Goal: Task Accomplishment & Management: Manage account settings

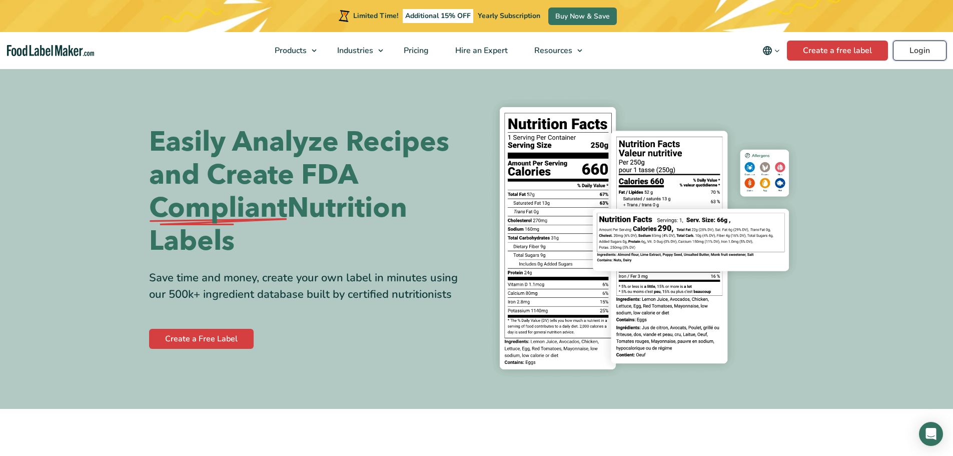
click at [917, 58] on link "Login" at bounding box center [920, 51] width 54 height 20
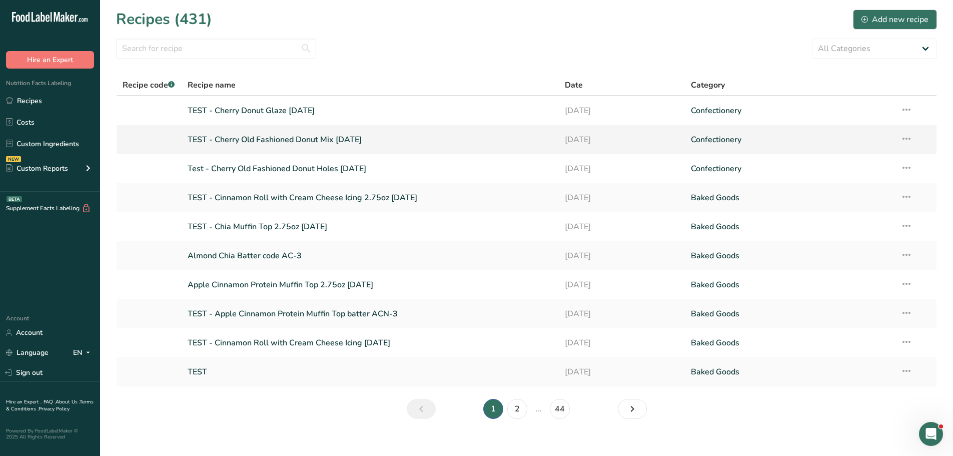
click at [307, 142] on link "TEST - Cherry Old Fashioned Donut Mix [DATE]" at bounding box center [371, 139] width 366 height 21
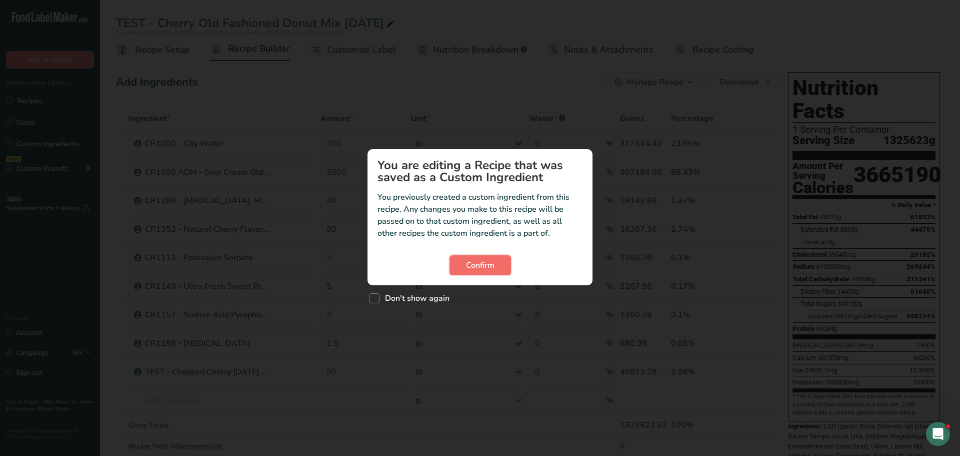
click at [478, 265] on span "Confirm" at bounding box center [480, 265] width 29 height 12
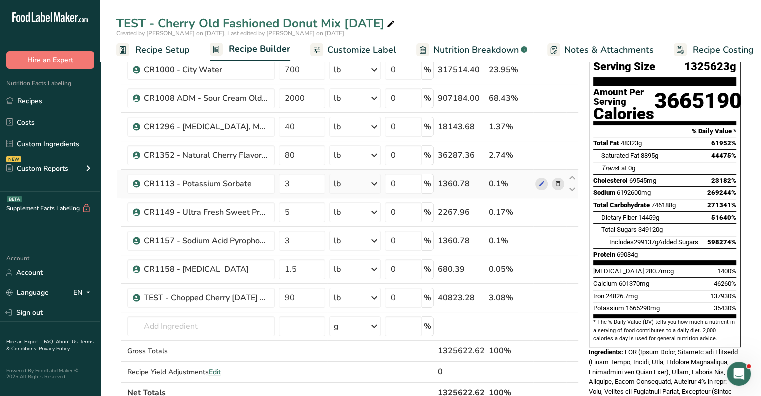
scroll to position [100, 0]
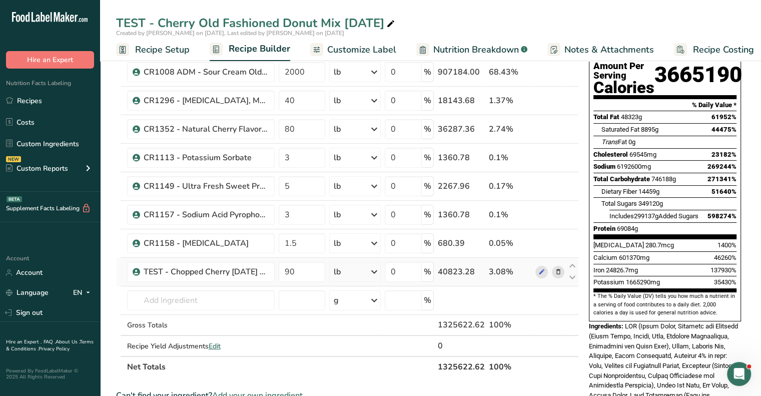
click at [558, 270] on icon at bounding box center [557, 272] width 7 height 11
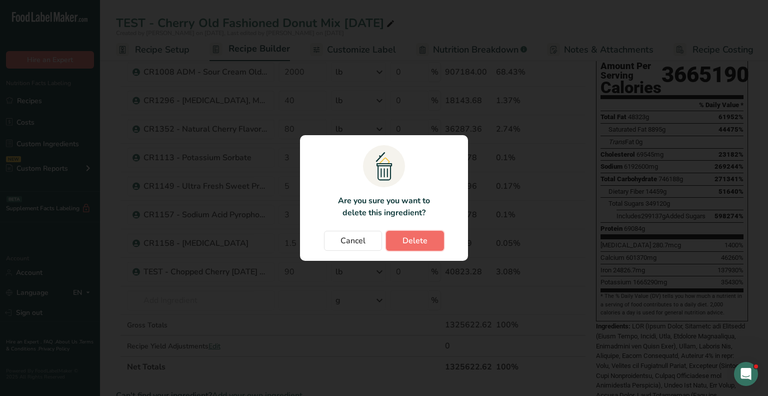
click at [413, 248] on button "Delete" at bounding box center [415, 241] width 58 height 20
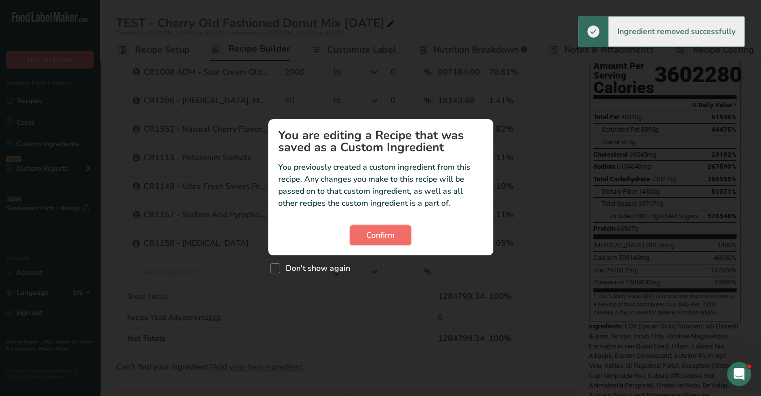
click at [374, 229] on span "Confirm" at bounding box center [380, 235] width 29 height 12
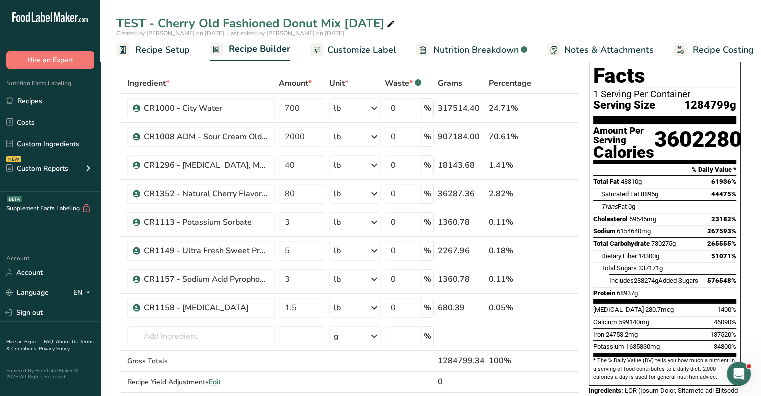
scroll to position [0, 0]
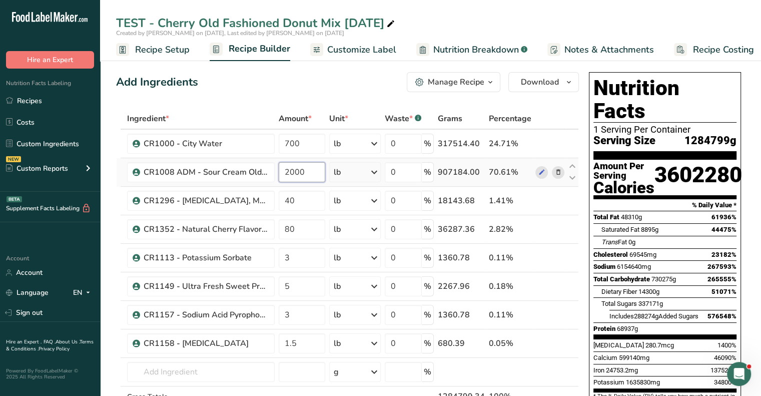
drag, startPoint x: 307, startPoint y: 172, endPoint x: 281, endPoint y: 169, distance: 26.6
click at [281, 169] on input "2000" at bounding box center [302, 172] width 47 height 20
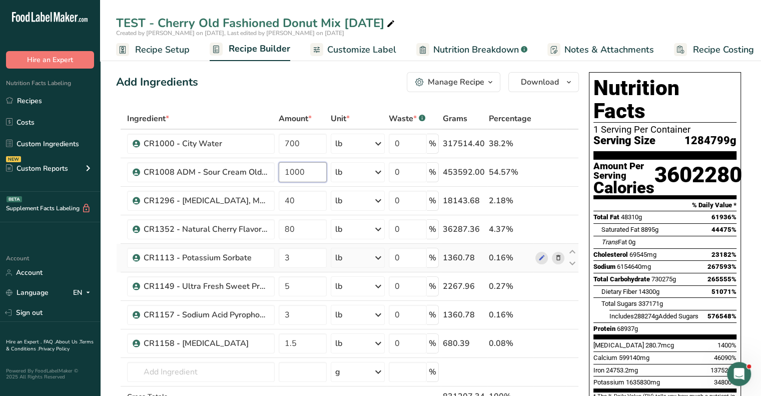
type input "1000"
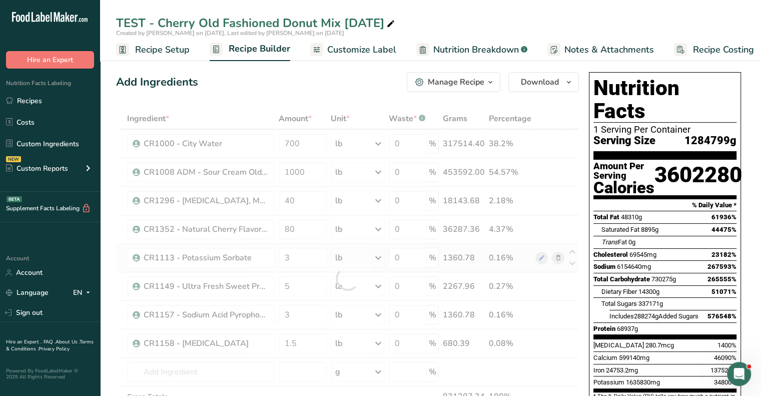
click at [536, 268] on div "Ingredient * Amount * Unit * Waste * .a-a{fill:#347362;}.b-a{fill:#fff;} Grams …" at bounding box center [347, 278] width 463 height 341
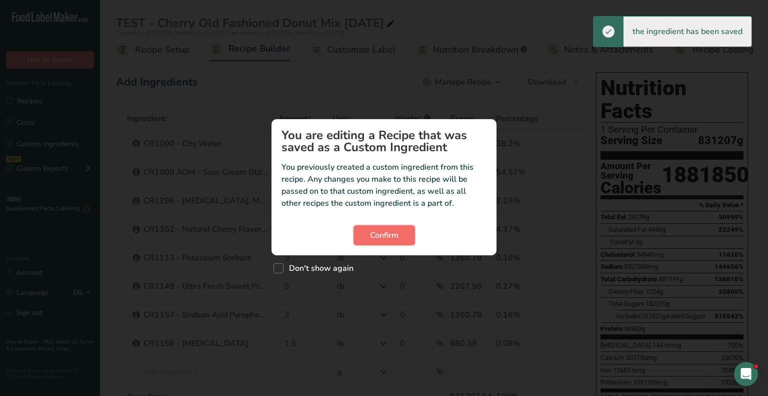
click at [385, 238] on span "Confirm" at bounding box center [384, 235] width 29 height 12
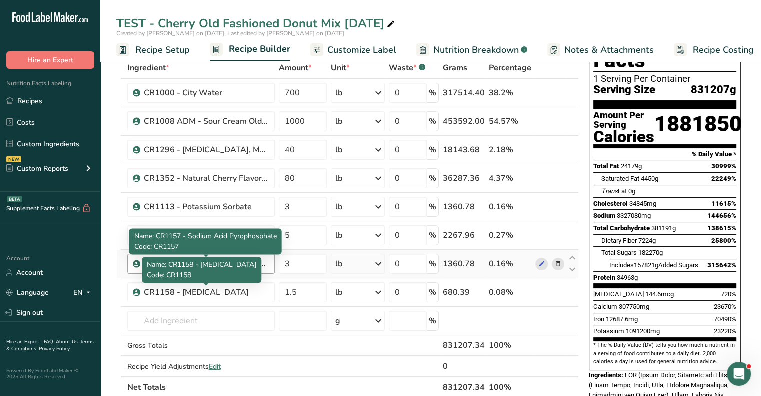
scroll to position [150, 0]
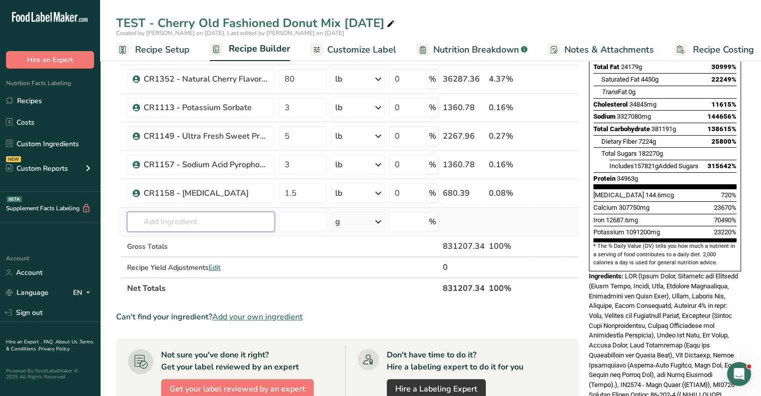
click at [167, 224] on input "text" at bounding box center [201, 222] width 148 height 20
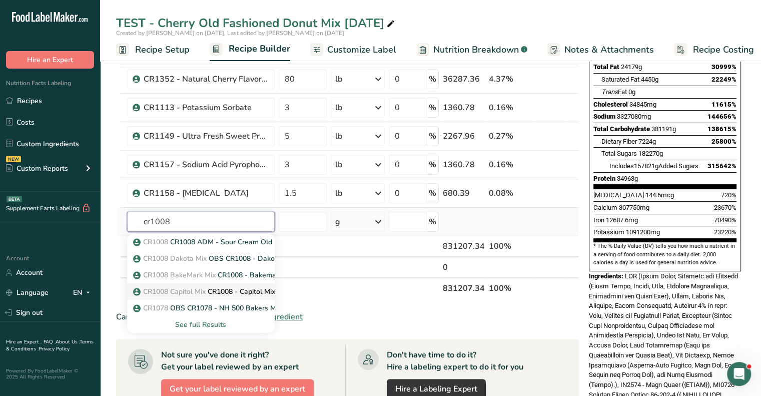
type input "cr1008"
click at [175, 287] on span "CR1008 Capitol Mix" at bounding box center [174, 292] width 63 height 10
type input "CR1008 - Capitol Mix ESL Sour Cream OF Dnt Mix"
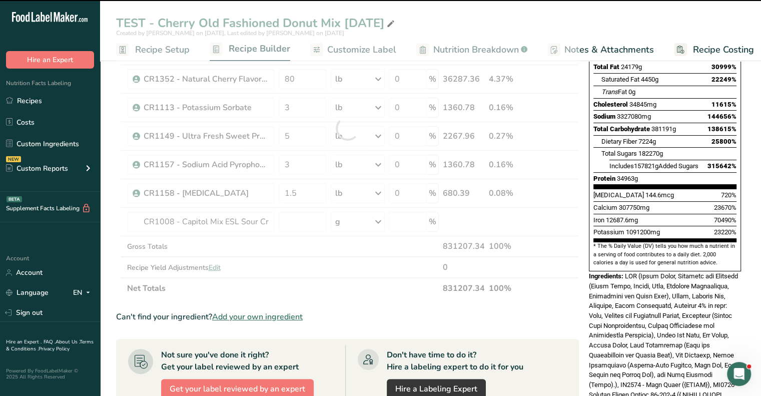
type input "0"
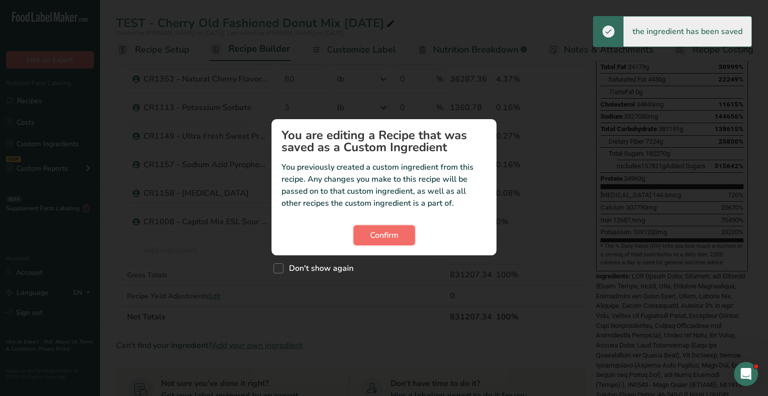
click at [399, 239] on button "Confirm" at bounding box center [385, 235] width 62 height 20
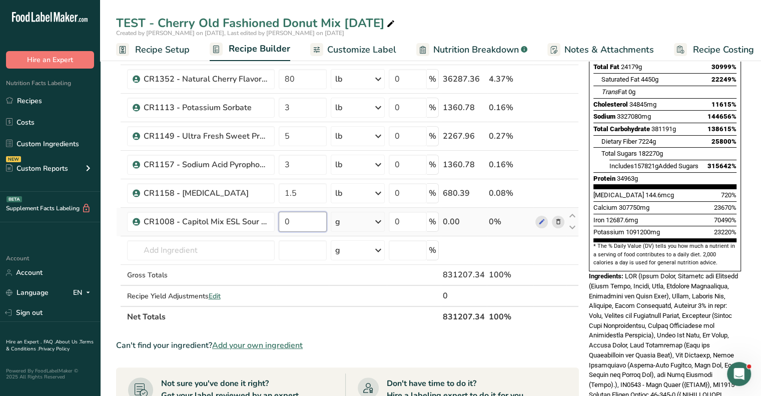
drag, startPoint x: 290, startPoint y: 222, endPoint x: 285, endPoint y: 222, distance: 5.5
click at [285, 222] on input "0" at bounding box center [303, 222] width 48 height 20
type input "1000"
click at [353, 220] on div "Ingredient * Amount * Unit * Waste * .a-a{fill:#347362;}.b-a{fill:#fff;} Grams …" at bounding box center [347, 142] width 463 height 369
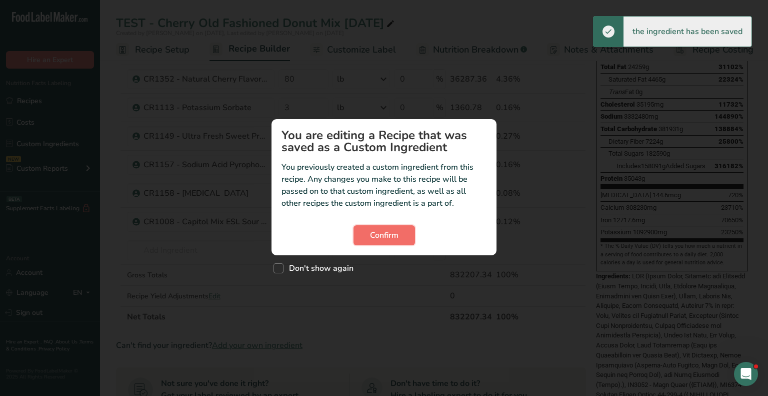
click at [364, 231] on button "Confirm" at bounding box center [385, 235] width 62 height 20
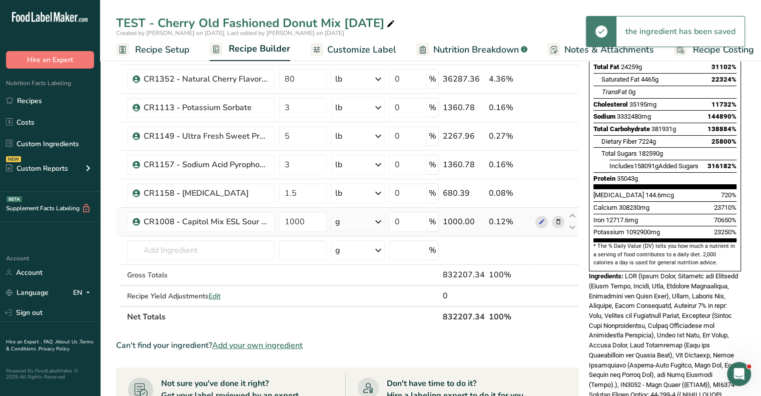
click at [360, 226] on div "g" at bounding box center [358, 222] width 54 height 20
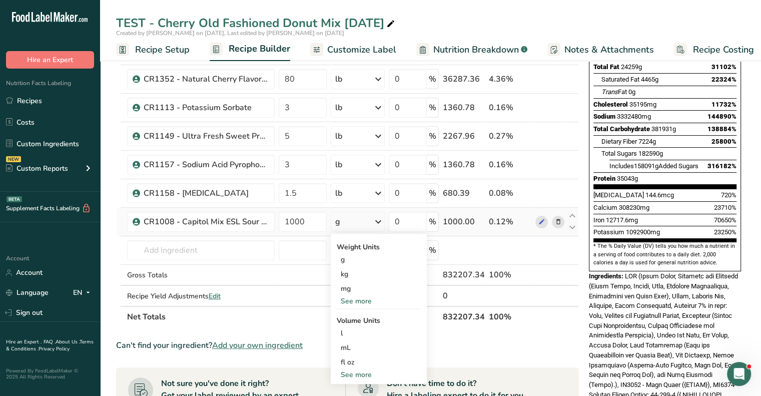
click at [346, 298] on div "See more" at bounding box center [379, 301] width 84 height 11
click at [348, 319] on div "lb" at bounding box center [379, 317] width 84 height 15
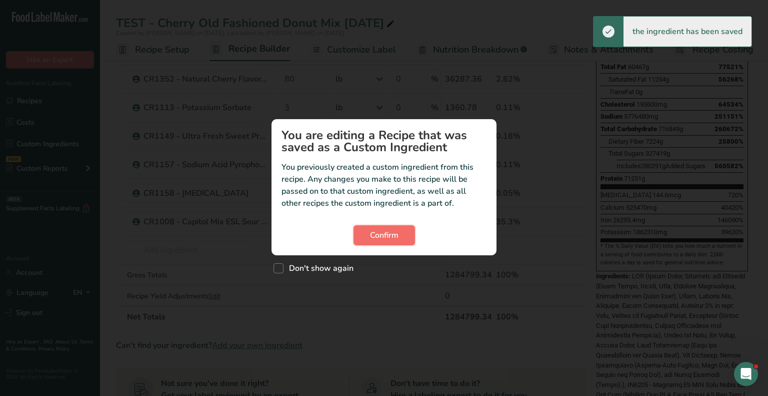
click at [400, 241] on button "Confirm" at bounding box center [385, 235] width 62 height 20
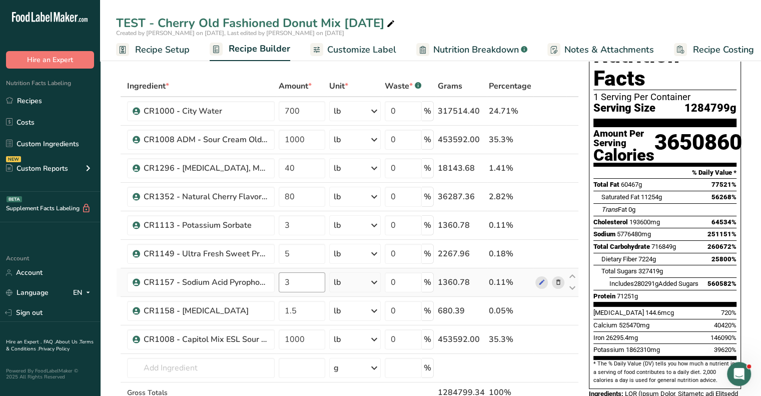
scroll to position [50, 0]
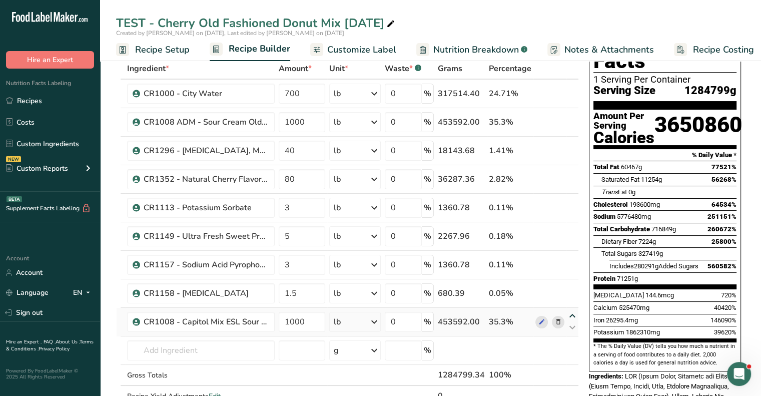
click at [570, 313] on icon at bounding box center [572, 316] width 12 height 8
type input "1000"
type input "1.5"
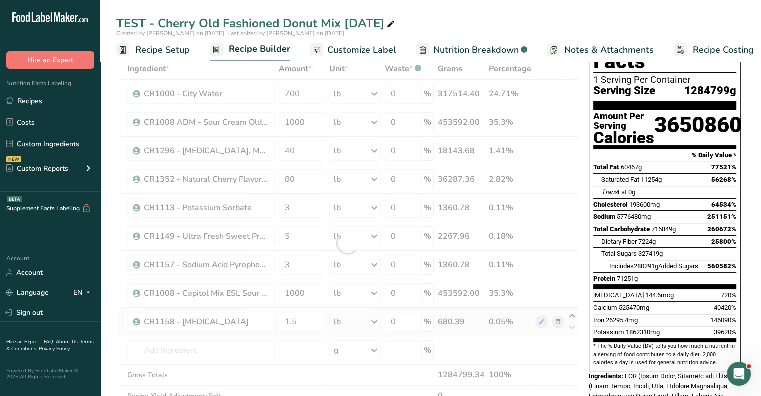
click at [570, 313] on div at bounding box center [347, 242] width 463 height 369
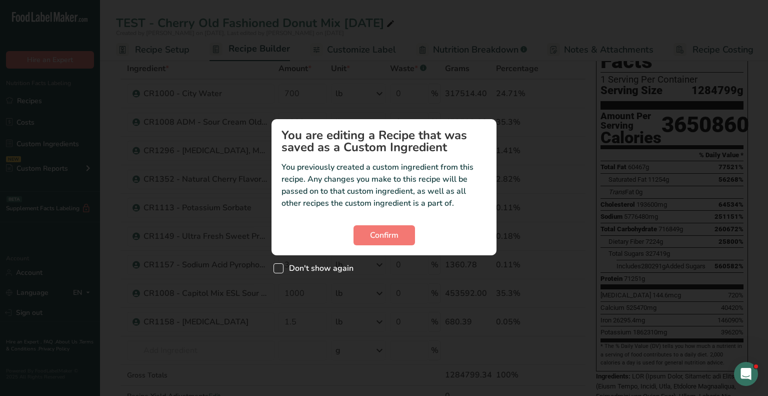
click at [275, 269] on span "Custom ingredient modal" at bounding box center [279, 268] width 10 height 10
click at [275, 269] on input "Don't show again" at bounding box center [277, 268] width 7 height 7
checkbox input "true"
click at [392, 238] on span "Confirm" at bounding box center [384, 235] width 29 height 12
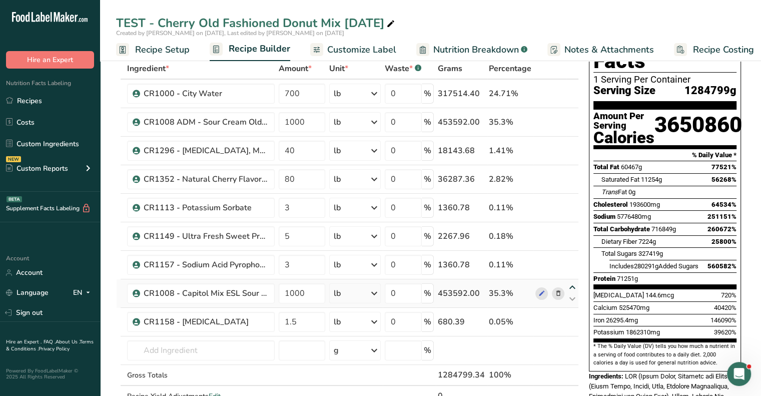
click at [575, 285] on icon at bounding box center [572, 288] width 12 height 8
type input "1000"
type input "3"
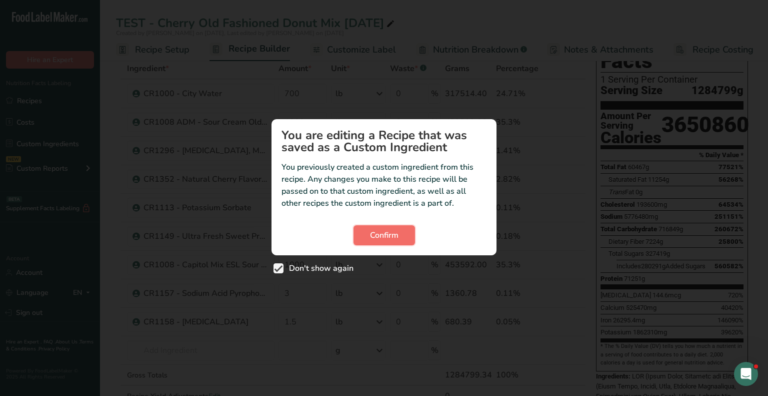
click at [364, 230] on button "Confirm" at bounding box center [385, 235] width 62 height 20
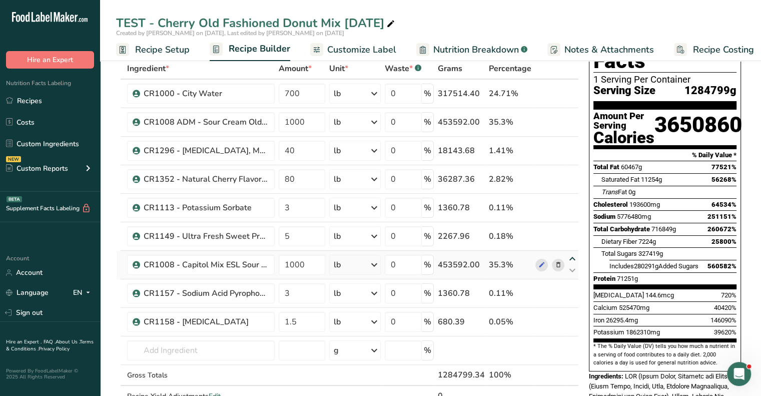
click at [571, 255] on icon at bounding box center [572, 259] width 12 height 8
type input "1000"
type input "5"
click at [570, 260] on icon at bounding box center [572, 259] width 12 height 8
type input "5"
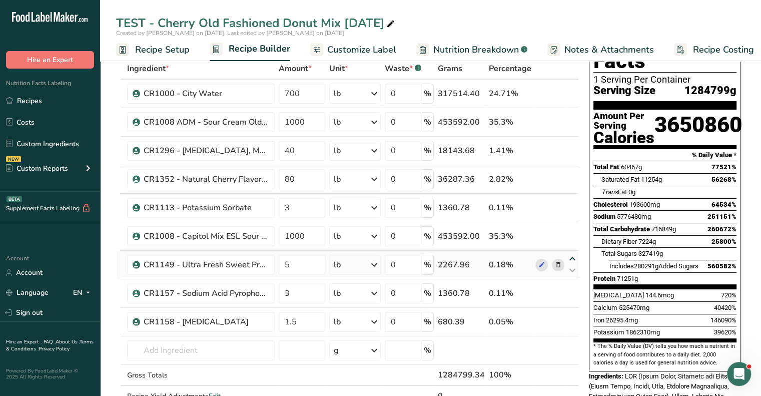
type input "1000"
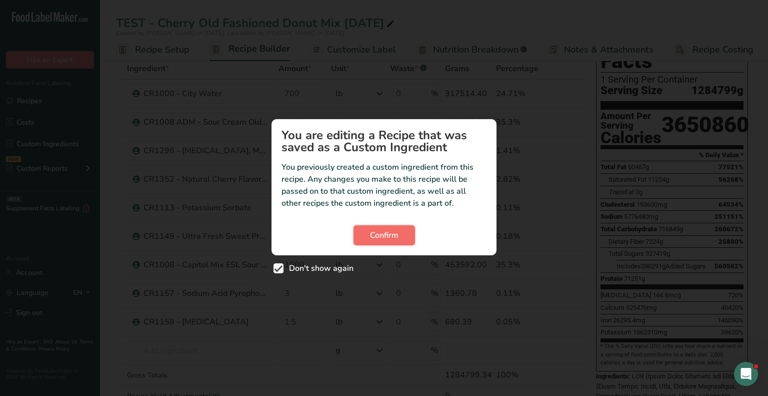
click at [392, 238] on span "Confirm" at bounding box center [384, 235] width 29 height 12
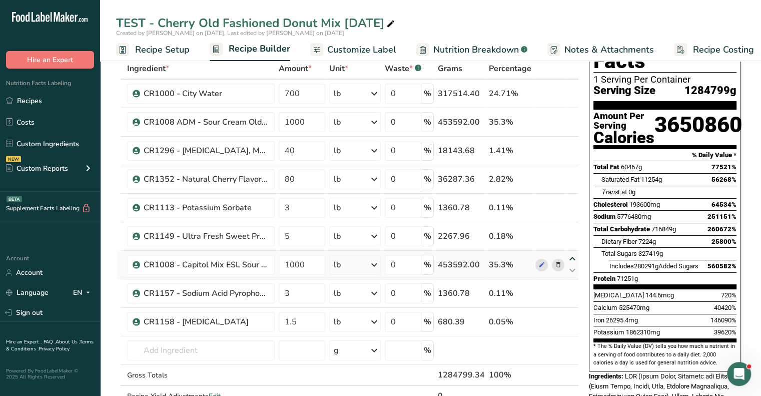
click at [569, 256] on icon at bounding box center [572, 259] width 12 height 8
type input "1000"
type input "5"
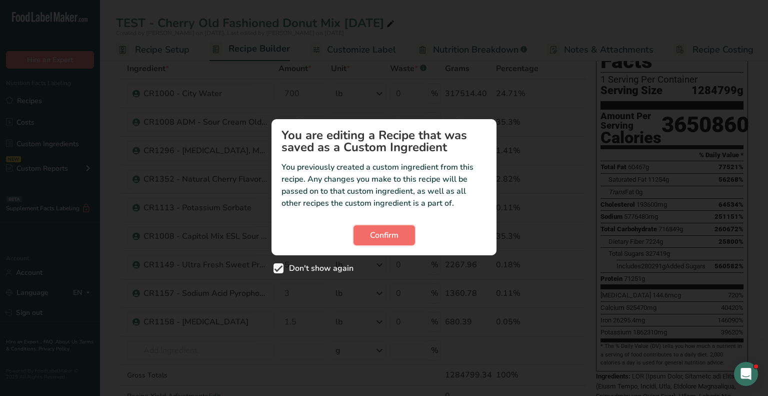
click at [378, 239] on span "Confirm" at bounding box center [384, 235] width 29 height 12
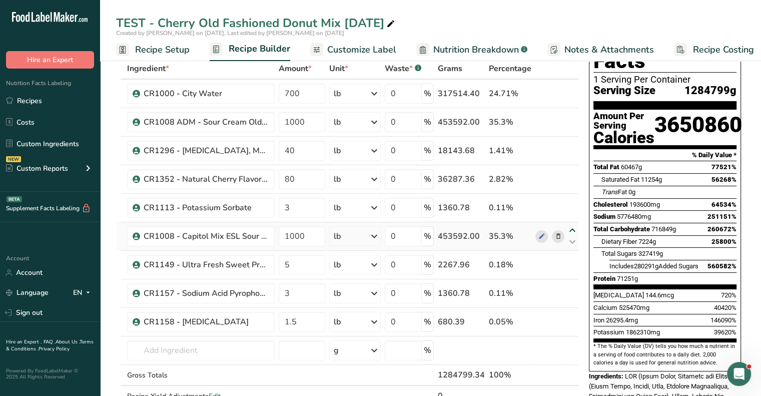
click at [573, 228] on icon at bounding box center [572, 231] width 12 height 8
type input "1000"
type input "3"
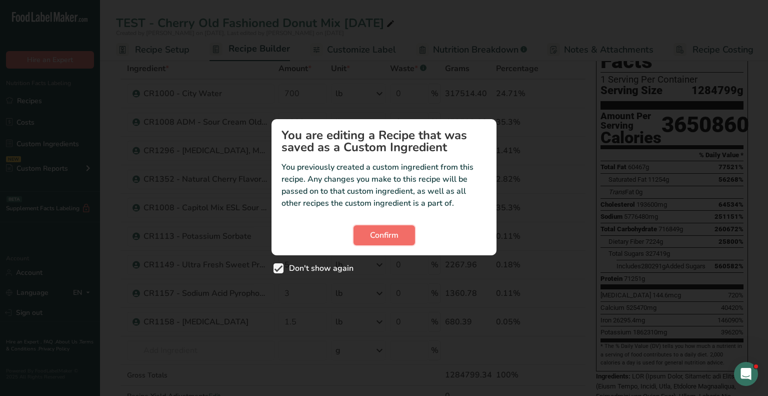
click at [411, 236] on button "Confirm" at bounding box center [385, 235] width 62 height 20
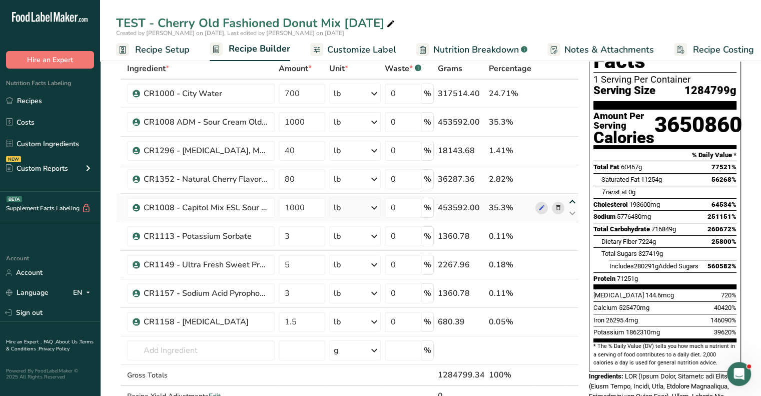
click at [570, 202] on icon at bounding box center [572, 202] width 12 height 8
type input "1000"
type input "80"
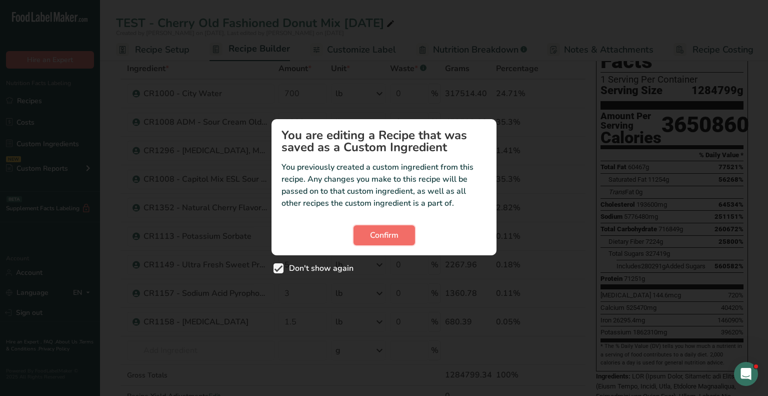
click at [405, 230] on button "Confirm" at bounding box center [385, 235] width 62 height 20
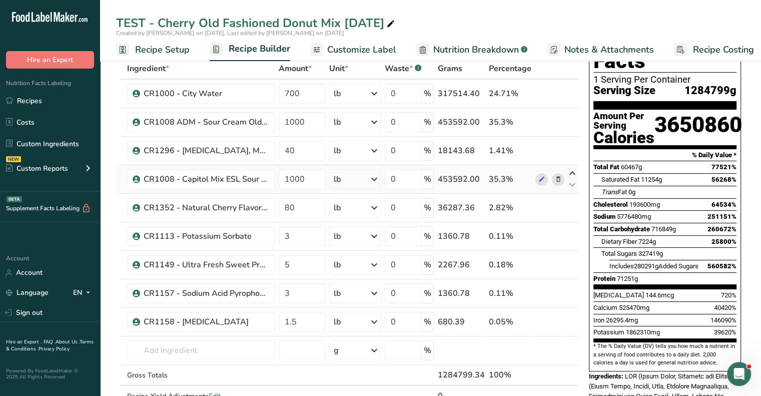
click at [572, 173] on icon at bounding box center [572, 174] width 12 height 8
type input "1000"
type input "40"
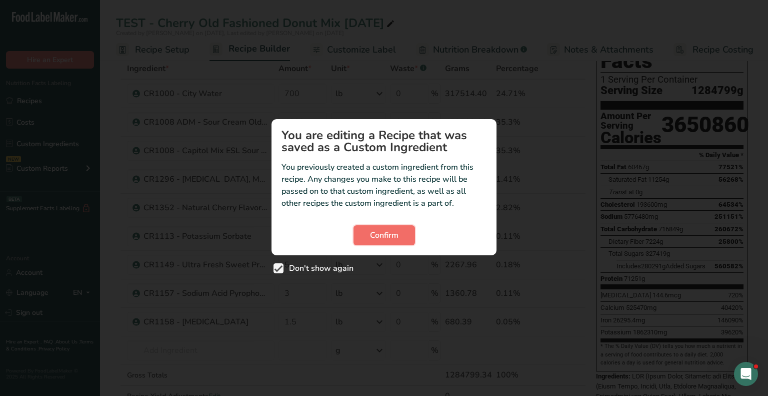
click at [395, 235] on span "Confirm" at bounding box center [384, 235] width 29 height 12
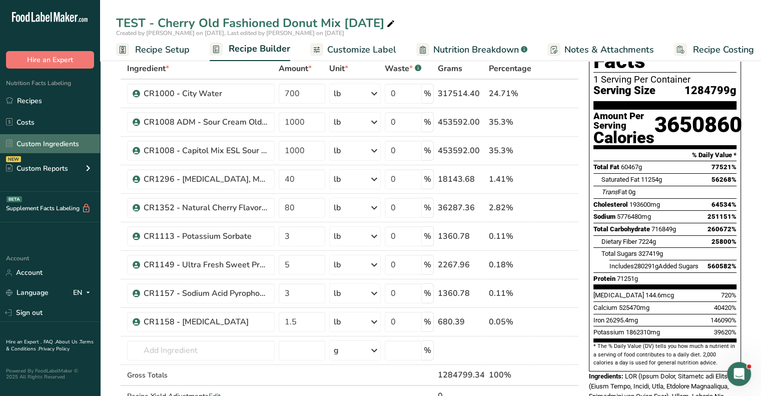
click at [24, 147] on link "Custom Ingredients" at bounding box center [50, 143] width 100 height 19
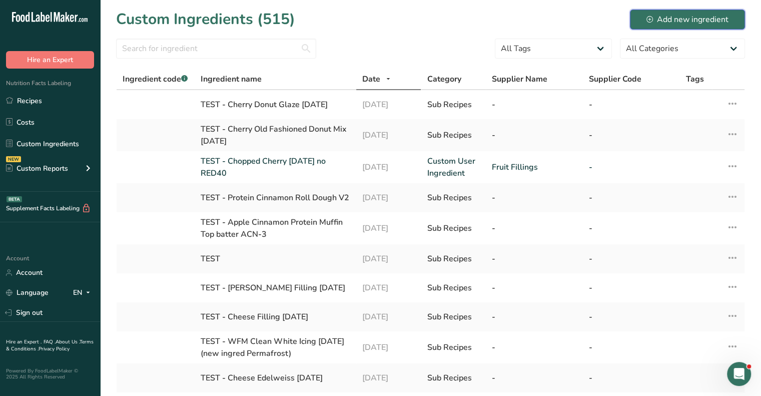
click at [673, 16] on div "Add new ingredient" at bounding box center [687, 20] width 82 height 12
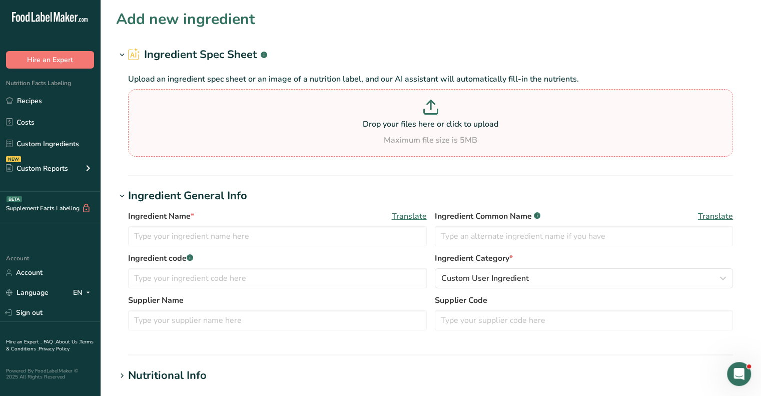
click at [426, 116] on p at bounding box center [431, 109] width 600 height 19
click at [426, 116] on input "Drop your files here or click to upload Maximum file size is 5MB" at bounding box center [430, 123] width 605 height 68
type input "C:\fakepath\28054 Cherry natural - Qualitech brand.pdf"
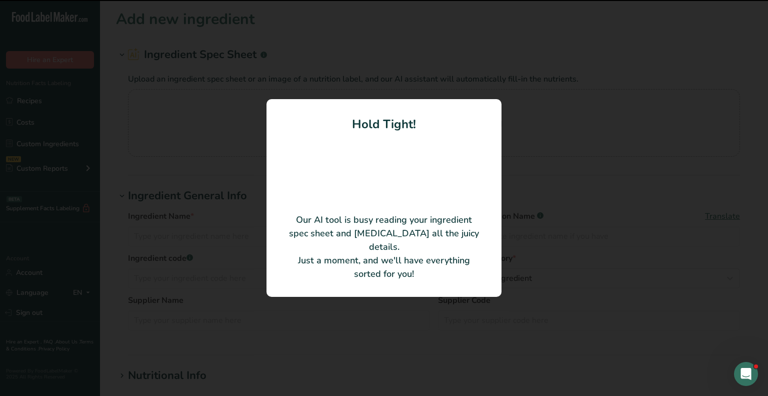
type input "FLAVOR-ETTES Cherry"
type input "QualiTech"
type input "28054"
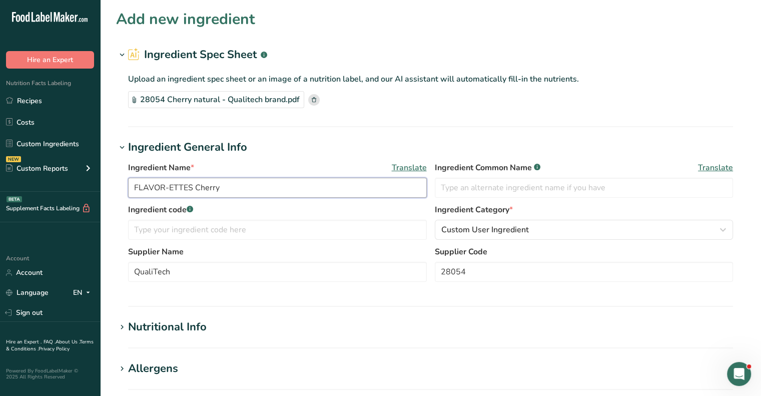
drag, startPoint x: 190, startPoint y: 187, endPoint x: 118, endPoint y: 181, distance: 72.7
click at [118, 181] on div "Ingredient Name * Translate FLAVOR-ETTES Cherry Ingredient Common Name .a-a{fil…" at bounding box center [430, 225] width 629 height 138
click at [238, 189] on input "FLAVOR-ETTES Cherry" at bounding box center [277, 188] width 299 height 20
paste input "FLAVOR-ETTES"
click at [191, 185] on input "FLAVOR-ETTES CherryFLAVOR-ETTES" at bounding box center [277, 188] width 299 height 20
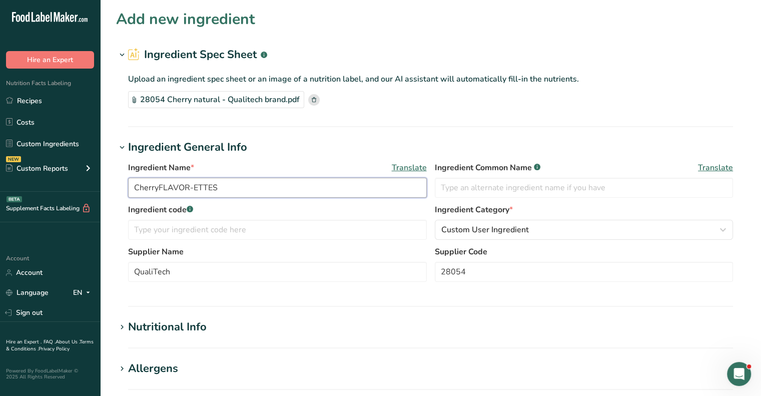
click at [160, 185] on input "CherryFLAVOR-ETTES" at bounding box center [277, 188] width 299 height 20
click at [138, 187] on input "Cherry FLAVOR-ETTES" at bounding box center [277, 188] width 299 height 20
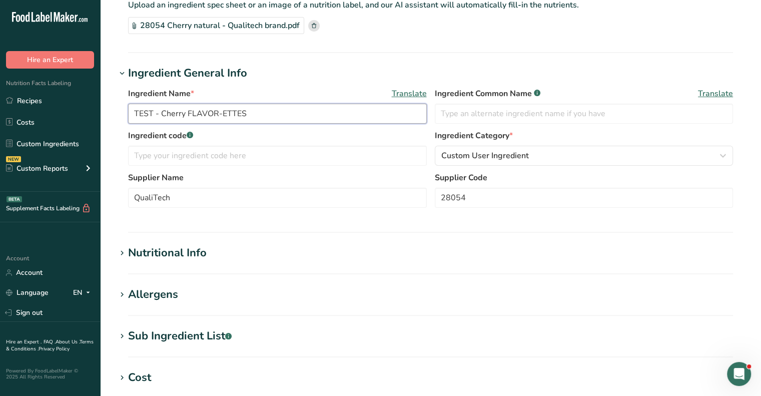
scroll to position [100, 0]
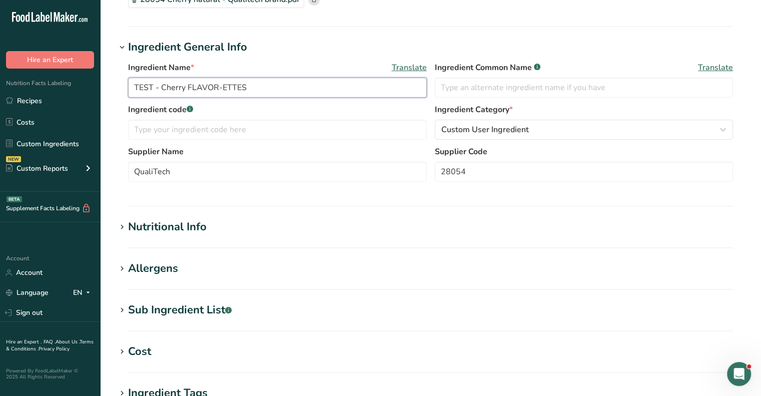
type input "TEST - Cherry FLAVOR-ETTES"
click at [180, 300] on section "Add new ingredient Ingredient Spec Sheet .a-a{fill:#347362;}.b-a{fill:#fff;} Up…" at bounding box center [430, 243] width 661 height 686
click at [173, 306] on div "Sub Ingredient List .a-a{fill:#347362;}.b-a{fill:#fff;}" at bounding box center [180, 310] width 104 height 17
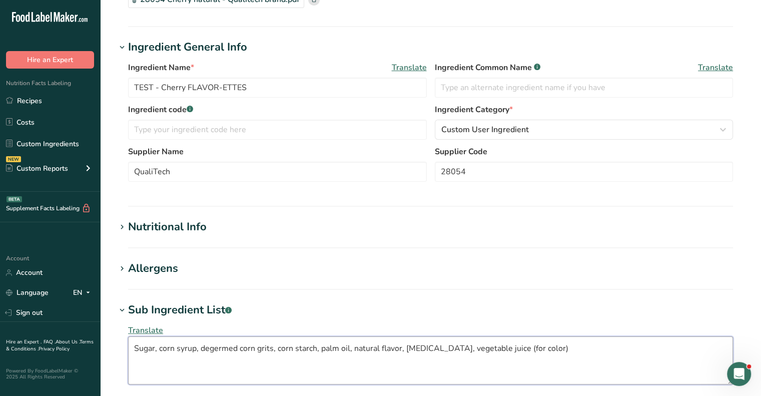
click at [132, 348] on textarea "Sugar, corn syrup, degermed corn grits, corn starch, palm oil, natural flavor, …" at bounding box center [430, 360] width 605 height 48
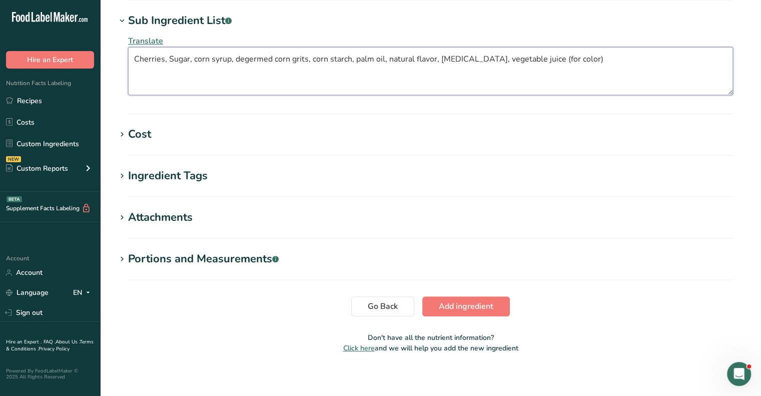
scroll to position [394, 0]
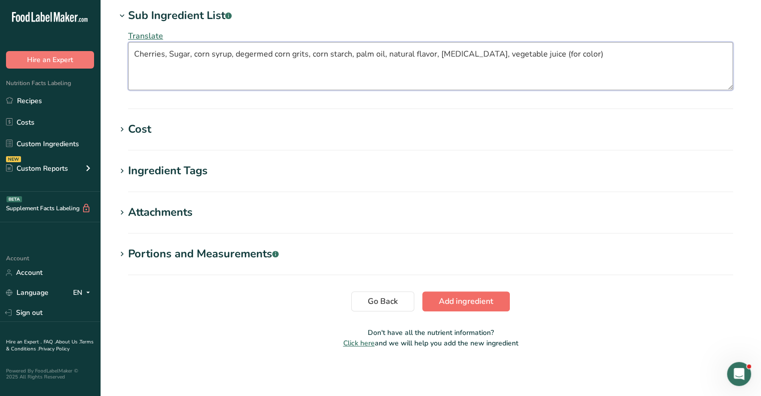
type textarea "Cherries, Sugar, corn syrup, degermed corn grits, corn starch, palm oil, natura…"
click at [473, 300] on span "Add ingredient" at bounding box center [466, 301] width 55 height 12
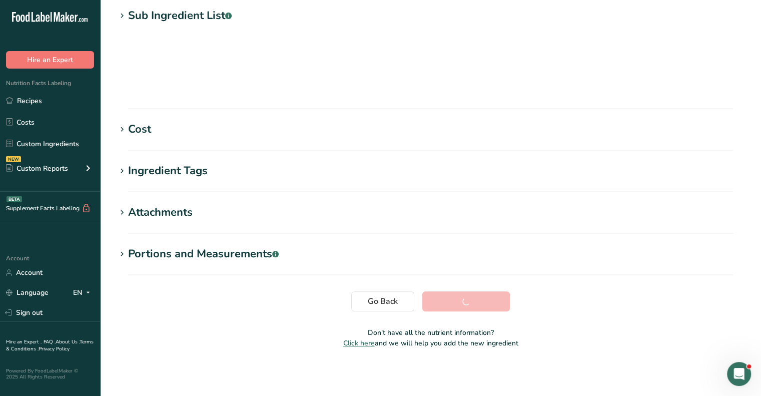
scroll to position [134, 0]
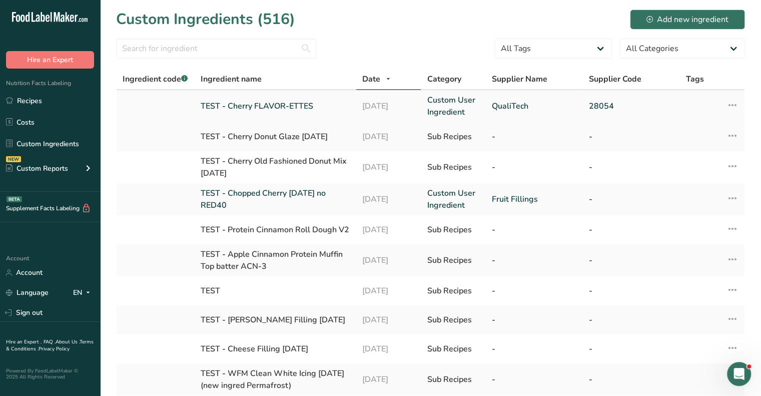
click at [298, 106] on link "TEST - Cherry FLAVOR-ETTES" at bounding box center [276, 106] width 150 height 12
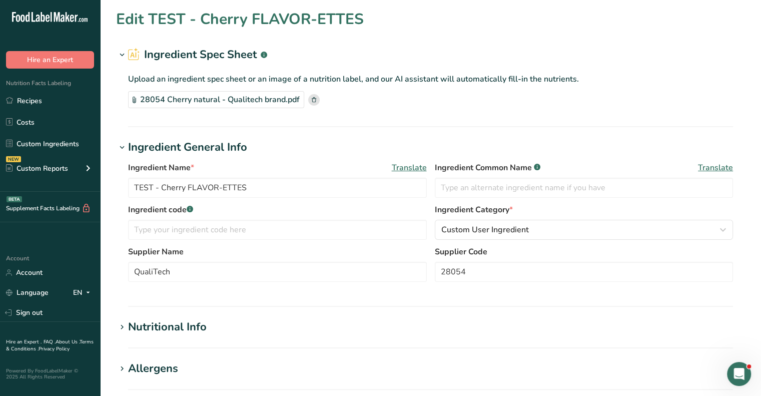
click at [366, 20] on div "Edit TEST - Cherry FLAVOR-ETTES" at bounding box center [430, 19] width 629 height 23
click at [359, 20] on h1 "Edit TEST - Cherry FLAVOR-ETTES" at bounding box center [240, 19] width 248 height 23
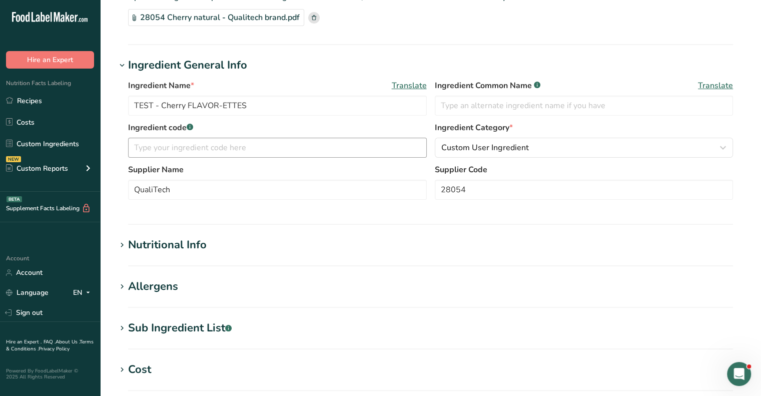
scroll to position [100, 0]
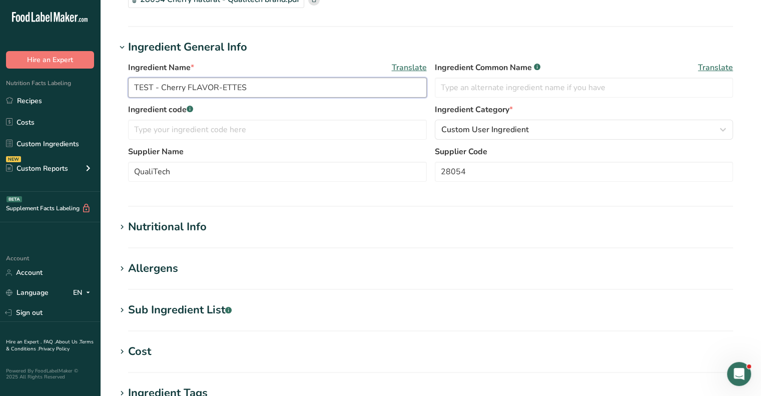
click at [273, 90] on input "TEST - Cherry FLAVOR-ETTES" at bounding box center [277, 88] width 299 height 20
type input "TEST - Cherry FLAVOR-ETTES [DATE]"
click at [303, 118] on div "Ingredient code .a-a{fill:#347362;}.b-a{fill:#fff;}" at bounding box center [277, 122] width 299 height 36
click at [320, 43] on h1 "Ingredient General Info" at bounding box center [430, 47] width 629 height 17
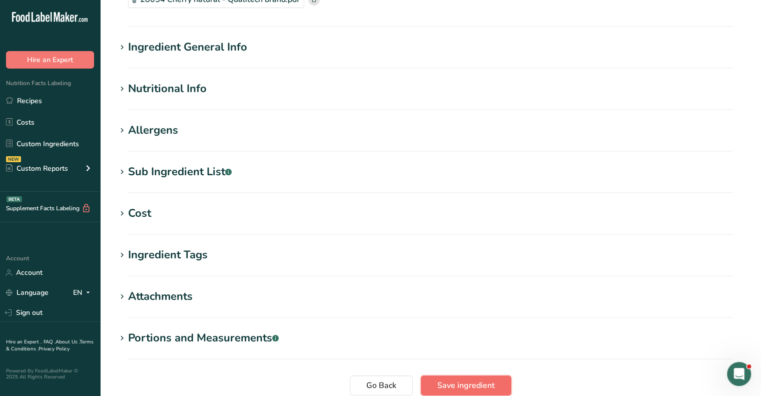
click at [480, 391] on button "Save ingredient" at bounding box center [466, 385] width 91 height 20
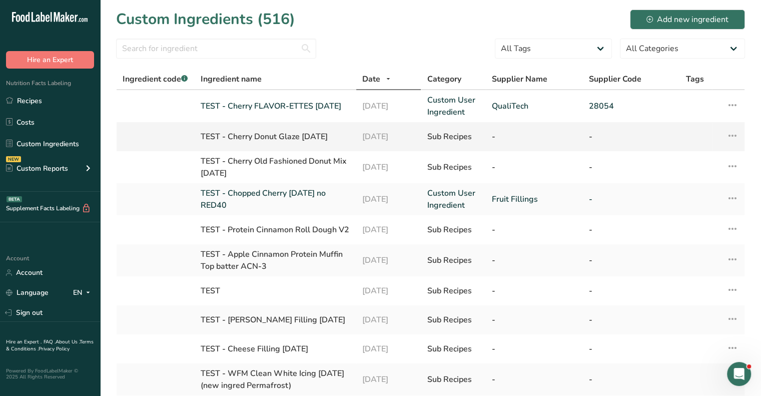
click at [284, 139] on div "TEST - Cherry Donut Glaze [DATE]" at bounding box center [276, 137] width 150 height 12
click at [271, 134] on div "TEST - Cherry Donut Glaze [DATE]" at bounding box center [276, 137] width 150 height 12
click at [282, 108] on link "TEST - Cherry FLAVOR-ETTES [DATE]" at bounding box center [276, 106] width 150 height 12
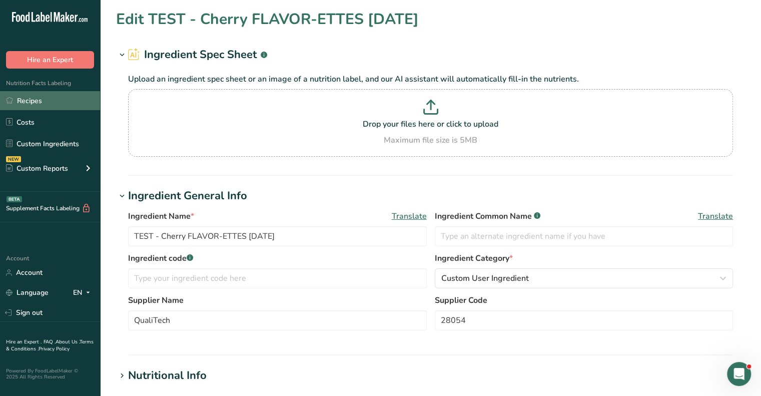
click at [36, 103] on link "Recipes" at bounding box center [50, 100] width 100 height 19
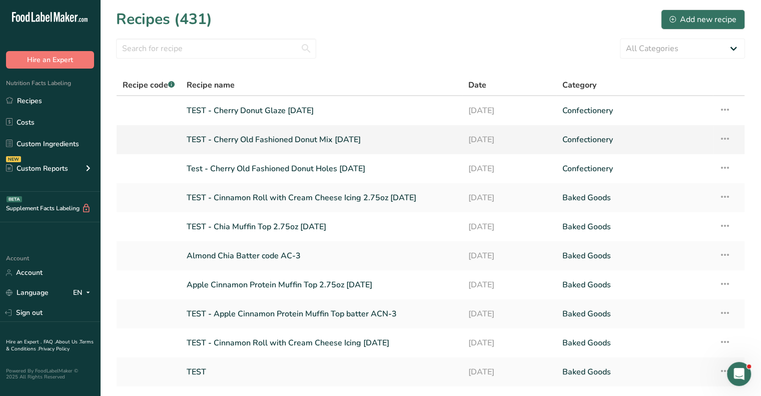
click at [291, 139] on link "TEST - Cherry Old Fashioned Donut Mix [DATE]" at bounding box center [322, 139] width 270 height 21
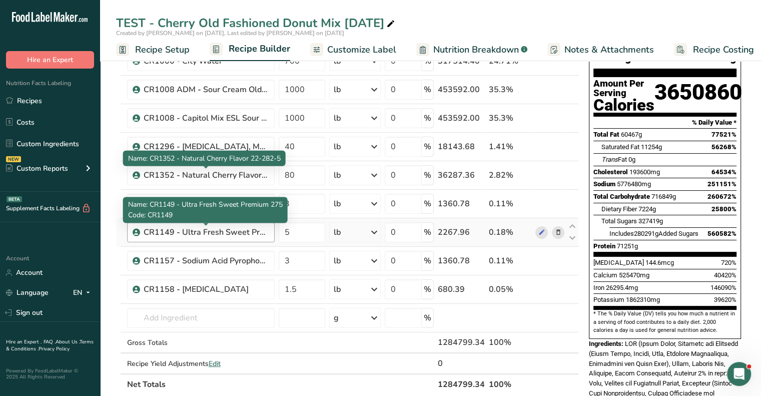
scroll to position [150, 0]
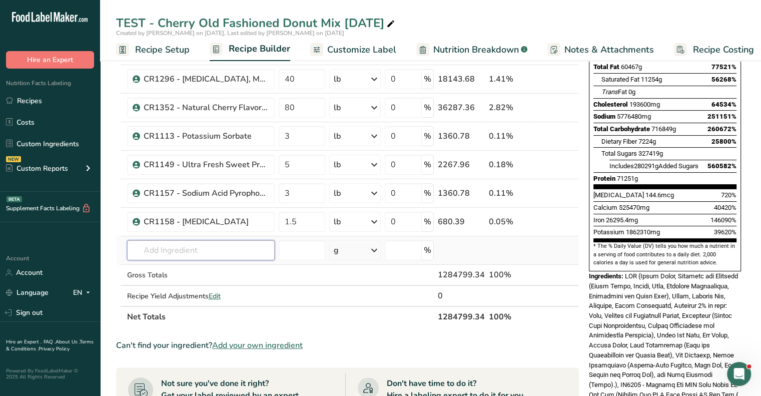
click at [163, 247] on input "text" at bounding box center [201, 250] width 148 height 20
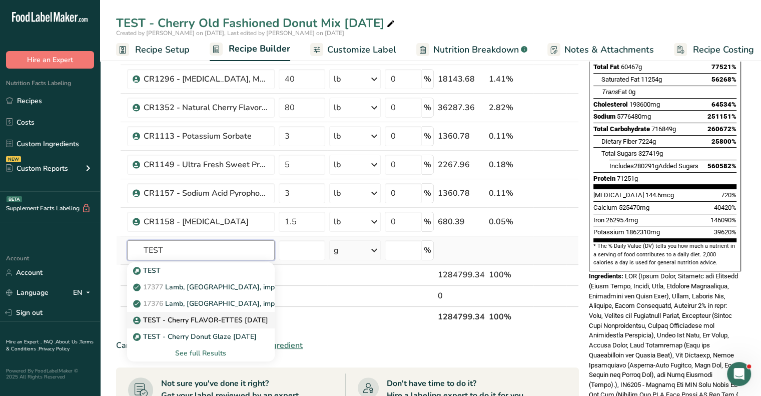
type input "TEST"
click at [176, 320] on p "TEST - Cherry FLAVOR-ETTES [DATE]" at bounding box center [201, 320] width 133 height 11
type input "TEST - Cherry FLAVOR-ETTES [DATE]"
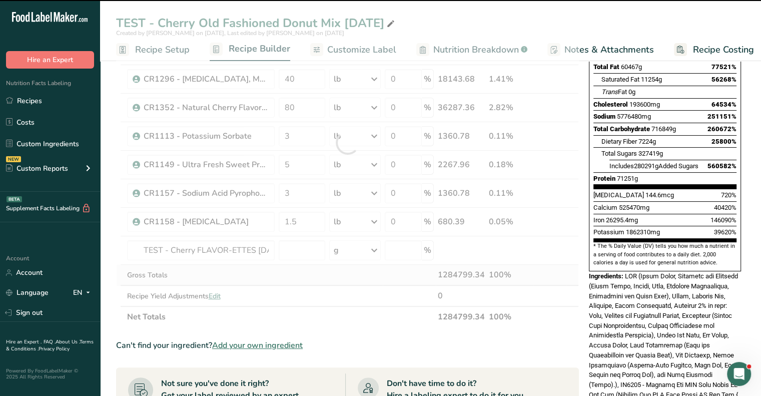
type input "0"
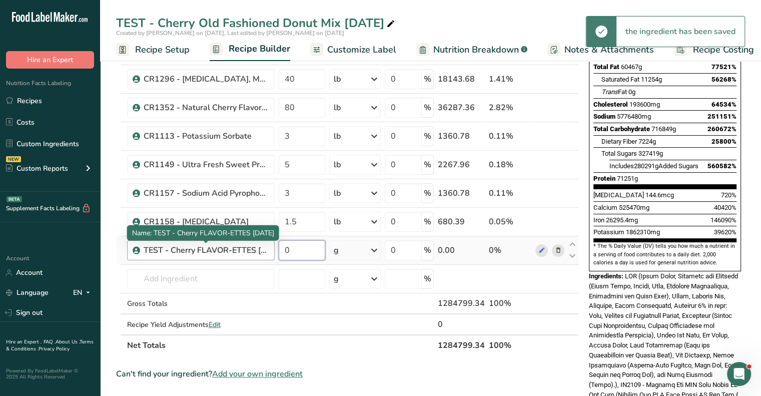
drag, startPoint x: 300, startPoint y: 252, endPoint x: 260, endPoint y: 250, distance: 40.1
click at [260, 250] on tr "TEST - Cherry FLAVOR-ETTES [DATE] 0 g Weight Units g kg mg See more Volume Unit…" at bounding box center [348, 250] width 462 height 29
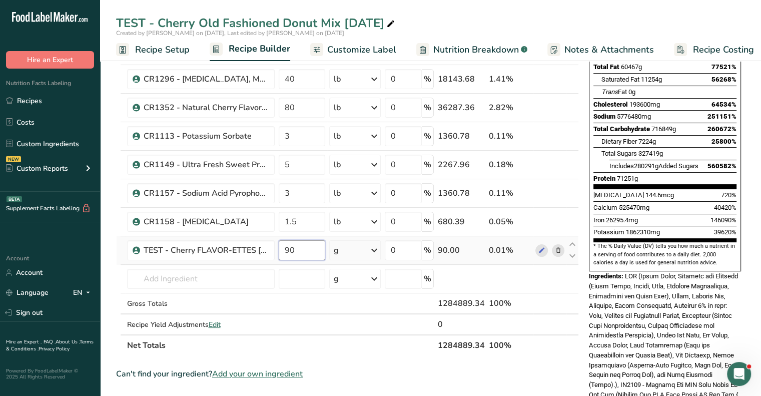
type input "90"
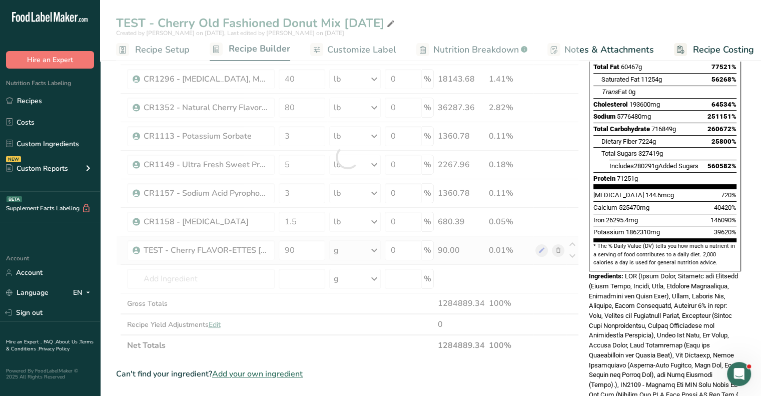
click at [370, 251] on div "Ingredient * Amount * Unit * Waste * .a-a{fill:#347362;}.b-a{fill:#fff;} Grams …" at bounding box center [347, 157] width 463 height 398
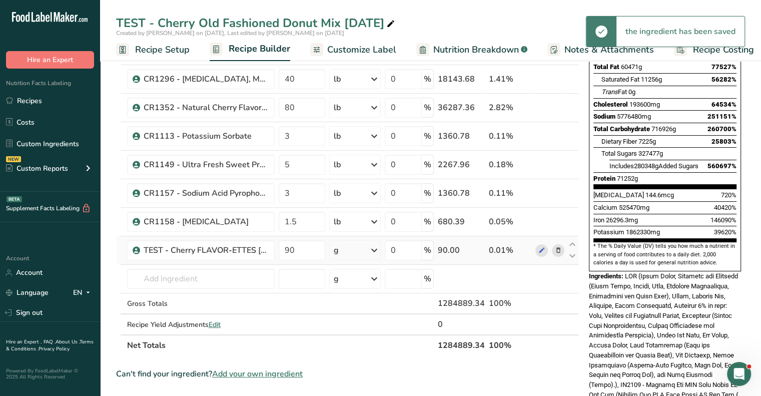
click at [363, 247] on div "g" at bounding box center [355, 250] width 52 height 20
click at [354, 330] on div "See more" at bounding box center [377, 329] width 84 height 11
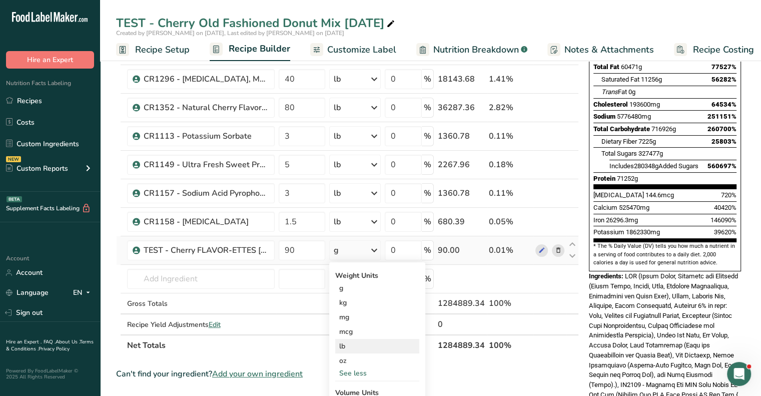
click at [351, 343] on div "lb" at bounding box center [377, 346] width 84 height 15
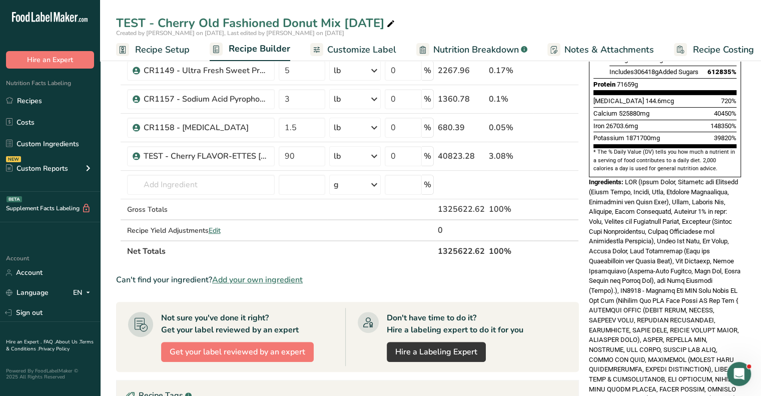
scroll to position [200, 0]
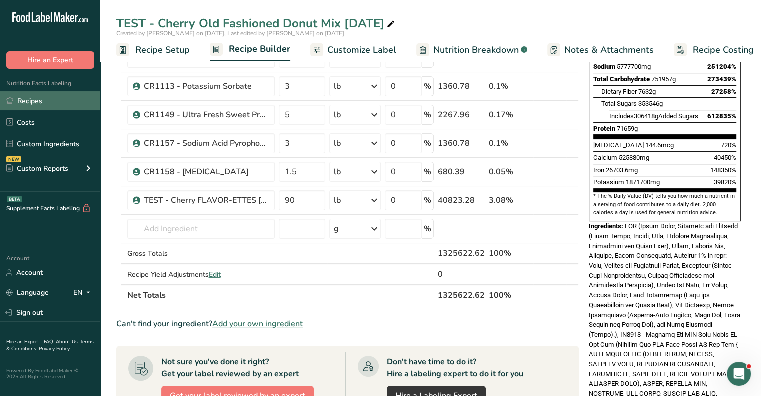
click at [44, 102] on link "Recipes" at bounding box center [50, 100] width 100 height 19
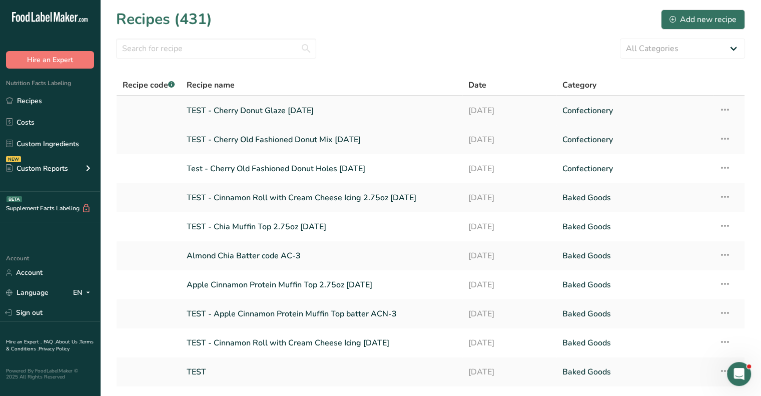
click at [306, 112] on link "TEST - Cherry Donut Glaze [DATE]" at bounding box center [322, 110] width 270 height 21
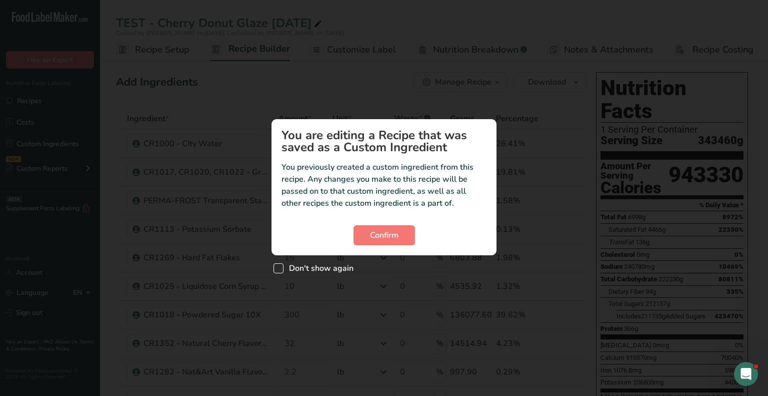
click at [284, 268] on span "Don't show again" at bounding box center [319, 268] width 70 height 10
click at [280, 268] on input "Don't show again" at bounding box center [277, 268] width 7 height 7
checkbox input "true"
click at [391, 239] on span "Confirm" at bounding box center [384, 235] width 29 height 12
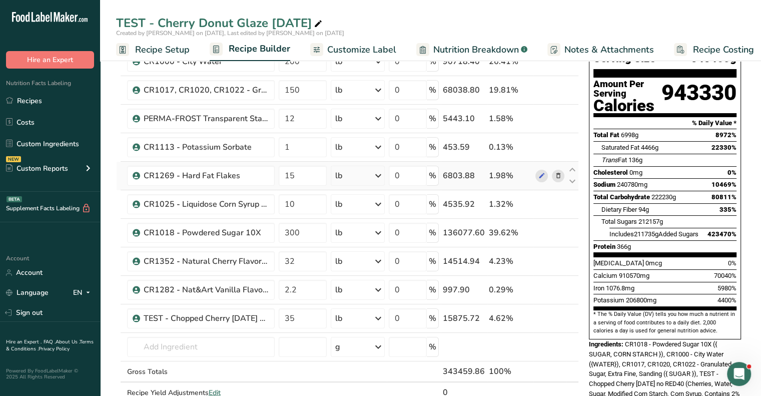
scroll to position [100, 0]
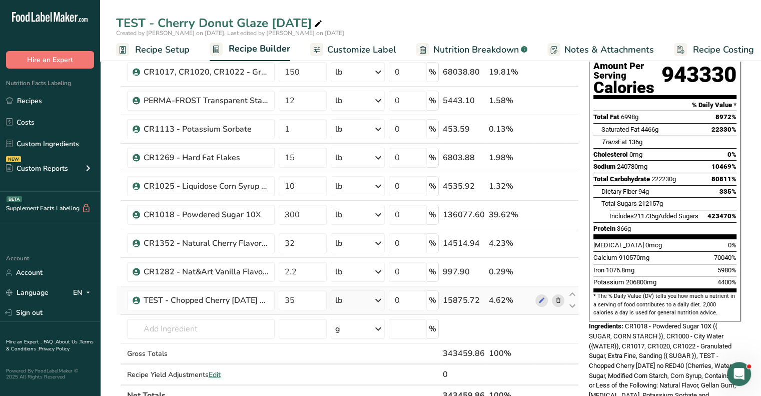
click at [561, 301] on icon at bounding box center [557, 300] width 7 height 11
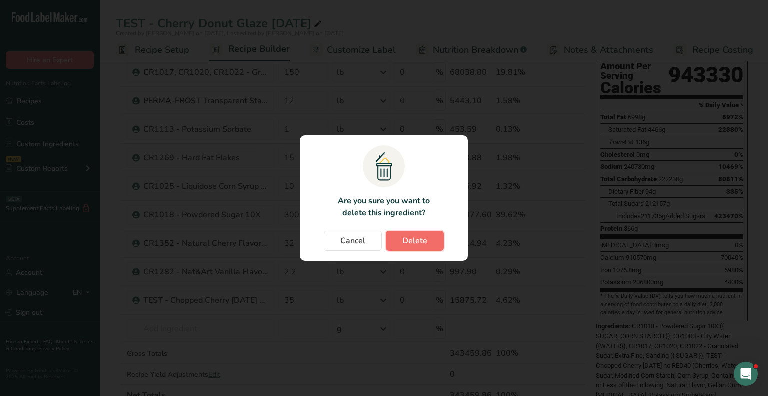
click at [420, 244] on span "Delete" at bounding box center [415, 241] width 25 height 12
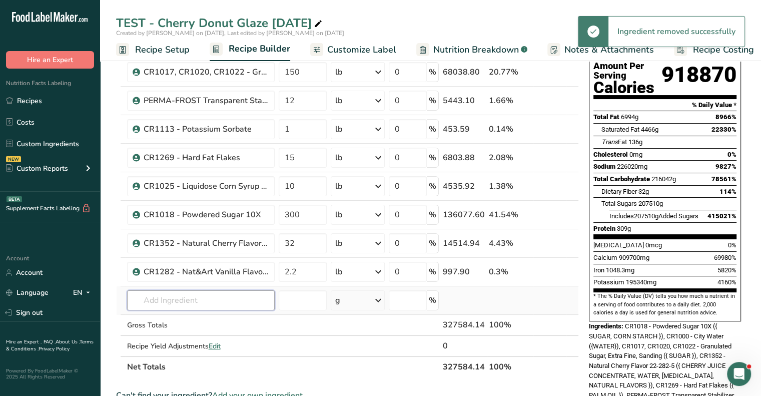
click at [158, 303] on input "text" at bounding box center [201, 300] width 148 height 20
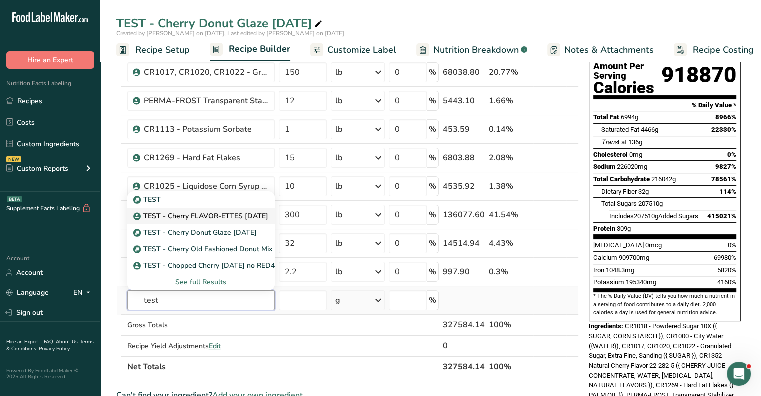
type input "test"
click at [179, 219] on p "TEST - Cherry FLAVOR-ETTES [DATE]" at bounding box center [201, 216] width 133 height 11
type input "TEST - Cherry FLAVOR-ETTES [DATE]"
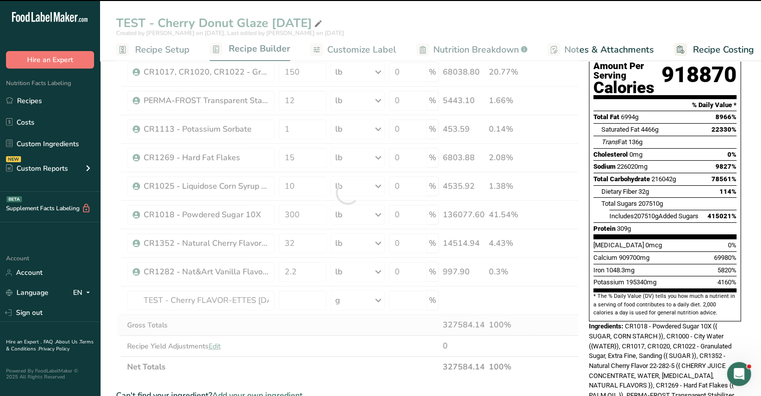
type input "0"
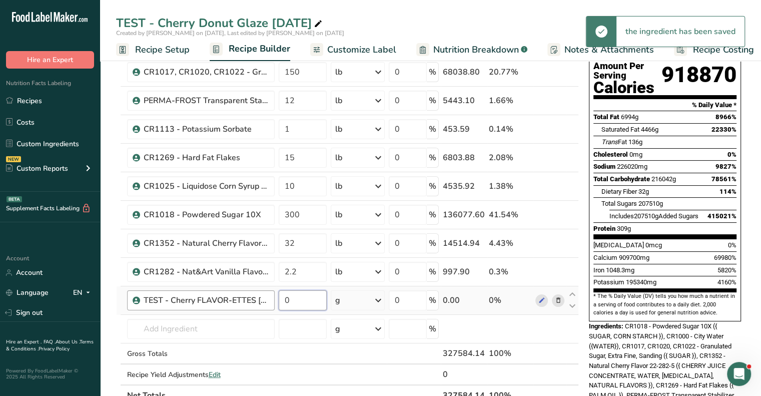
drag, startPoint x: 302, startPoint y: 300, endPoint x: 271, endPoint y: 300, distance: 31.0
click at [271, 300] on tr "TEST - Cherry FLAVOR-ETTES [DATE] 0 g Weight Units g kg mg See more Volume Unit…" at bounding box center [348, 300] width 462 height 29
type input "35"
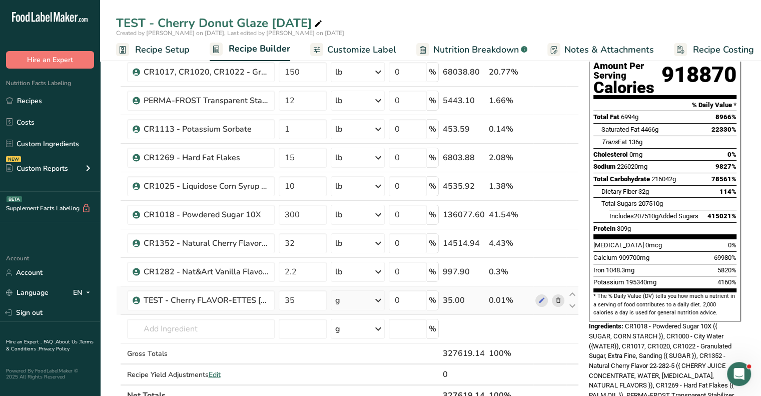
click at [352, 297] on div "Ingredient * Amount * Unit * Waste * .a-a{fill:#347362;}.b-a{fill:#fff;} Grams …" at bounding box center [347, 207] width 463 height 398
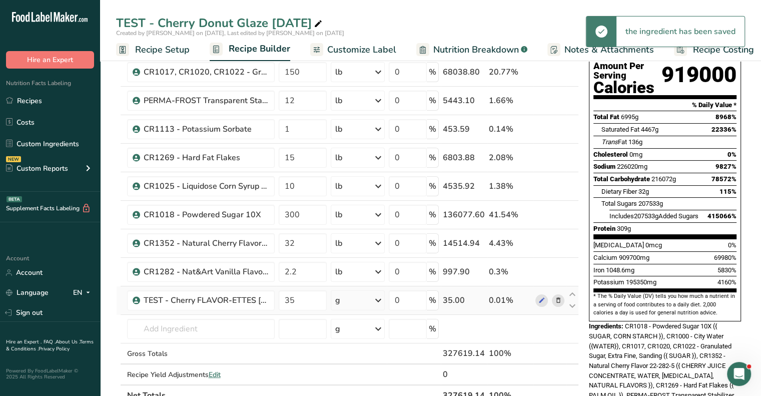
click at [371, 296] on div "g" at bounding box center [358, 300] width 54 height 20
click at [344, 378] on div "See more" at bounding box center [379, 379] width 84 height 11
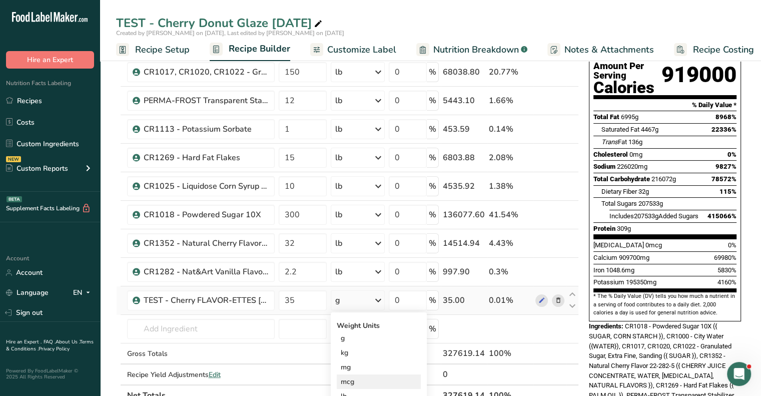
scroll to position [150, 0]
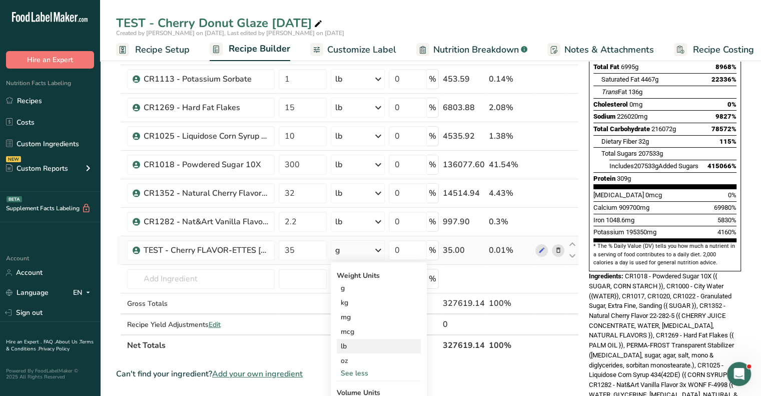
click at [358, 344] on div "lb" at bounding box center [379, 346] width 84 height 15
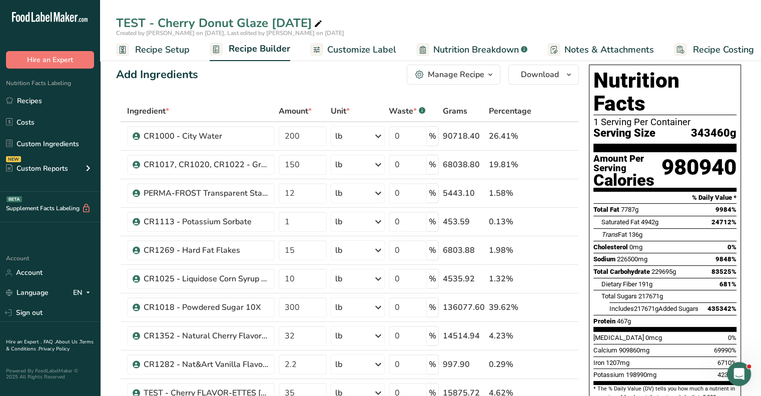
scroll to position [0, 0]
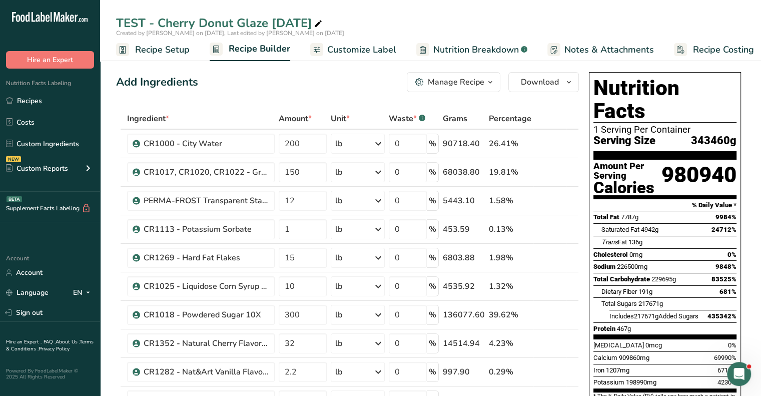
click at [323, 24] on icon at bounding box center [318, 24] width 9 height 14
click at [455, 16] on input "TEST - Cherry Donut Glaze [DATE] created [DATE]" at bounding box center [430, 23] width 629 height 18
type input "TEST - Cherry Donut Glaze [DATE] created [DATE]"
click at [48, 100] on link "Recipes" at bounding box center [50, 100] width 100 height 19
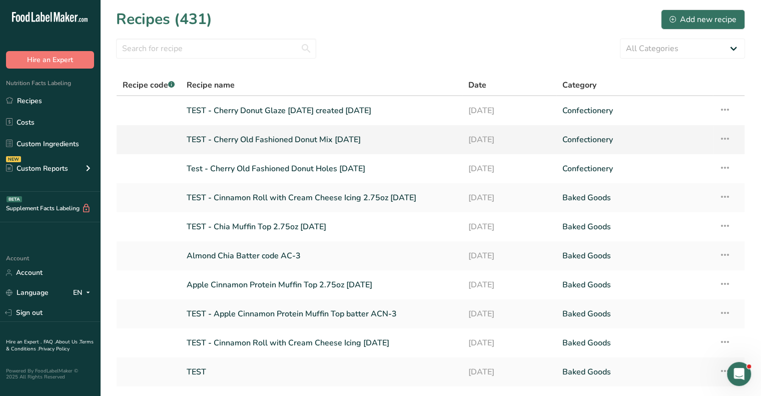
click at [326, 140] on link "TEST - Cherry Old Fashioned Donut Mix [DATE]" at bounding box center [322, 139] width 270 height 21
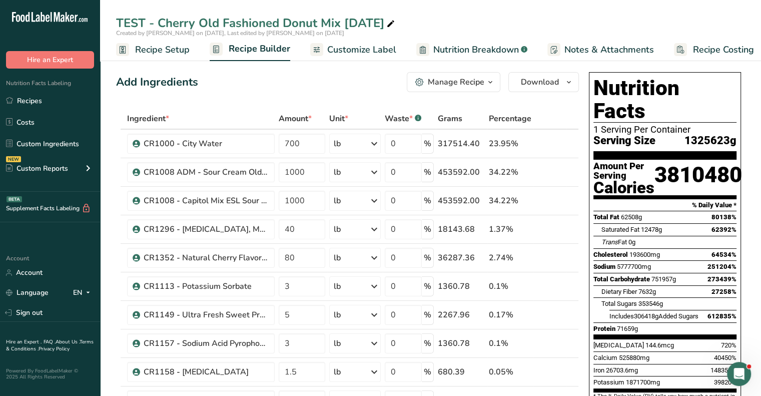
click at [395, 24] on icon at bounding box center [390, 24] width 9 height 14
type input "TEST - Cherry Old Fashioned Donut Mix [DATE] created [DATE]"
click at [534, 11] on div "TEST - Cherry Old Fashioned Donut Mix [DATE] created [DATE] Created by [PERSON_…" at bounding box center [430, 30] width 661 height 61
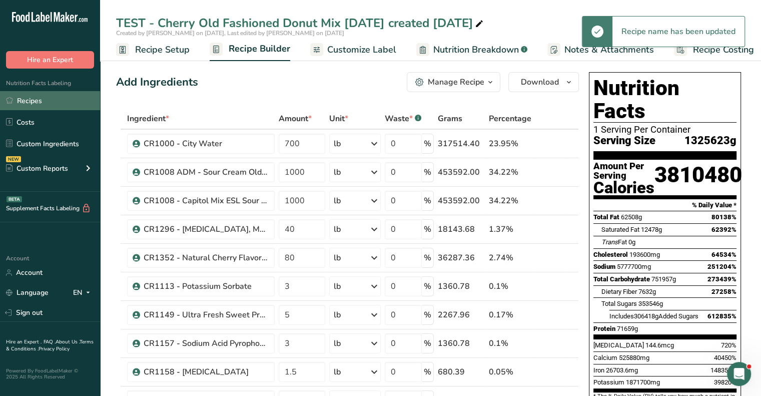
click at [40, 94] on link "Recipes" at bounding box center [50, 100] width 100 height 19
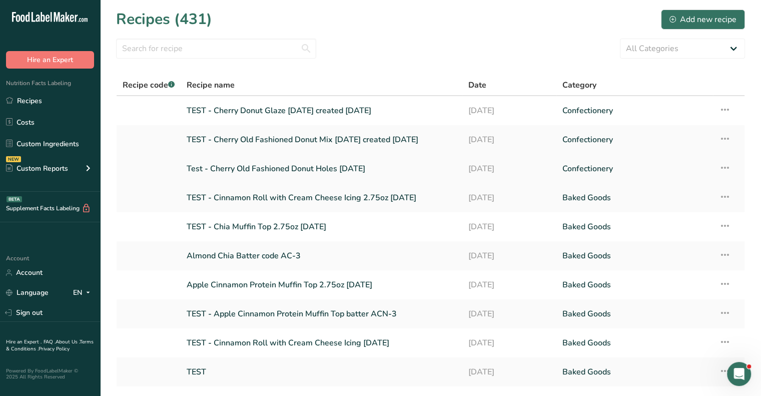
click at [304, 170] on link "Test - Cherry Old Fashioned Donut Holes [DATE]" at bounding box center [322, 168] width 270 height 21
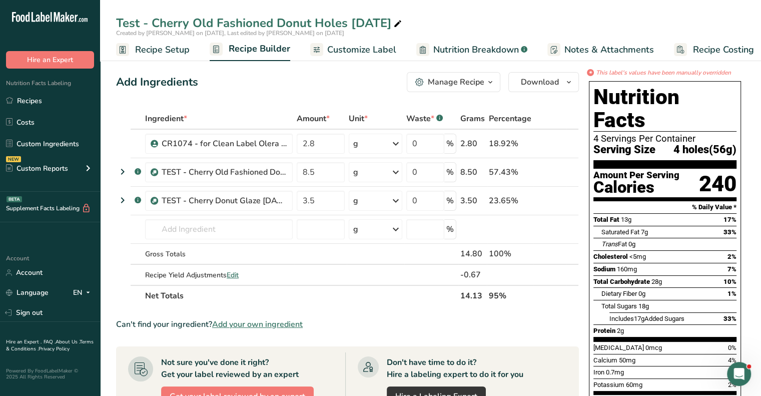
click at [468, 80] on div "Manage Recipe" at bounding box center [456, 82] width 57 height 12
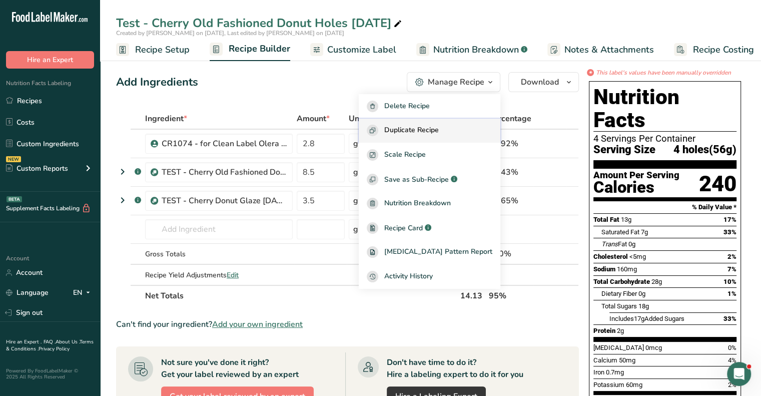
click at [434, 124] on button "Duplicate Recipe" at bounding box center [430, 131] width 142 height 25
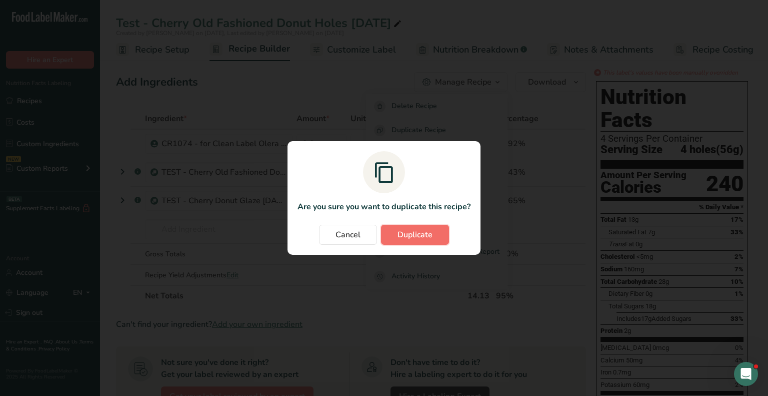
click at [413, 232] on span "Duplicate" at bounding box center [415, 235] width 35 height 12
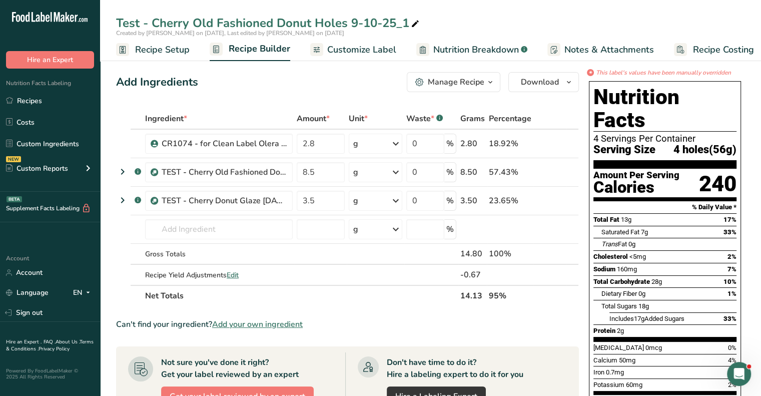
click at [411, 21] on icon at bounding box center [415, 24] width 9 height 14
type input "Test - Cherry Old Fashioned Donut Holes [DATE]"
click at [438, 11] on div "Test - Cherry Old Fashioned Donut Holes [DATE] Created by [PERSON_NAME] on [DAT…" at bounding box center [430, 30] width 661 height 61
click at [558, 172] on icon at bounding box center [557, 172] width 7 height 11
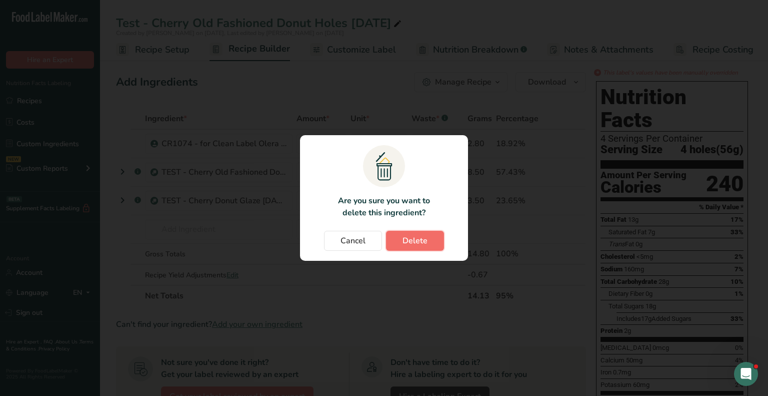
click at [419, 235] on span "Delete" at bounding box center [415, 241] width 25 height 12
type input "3.5"
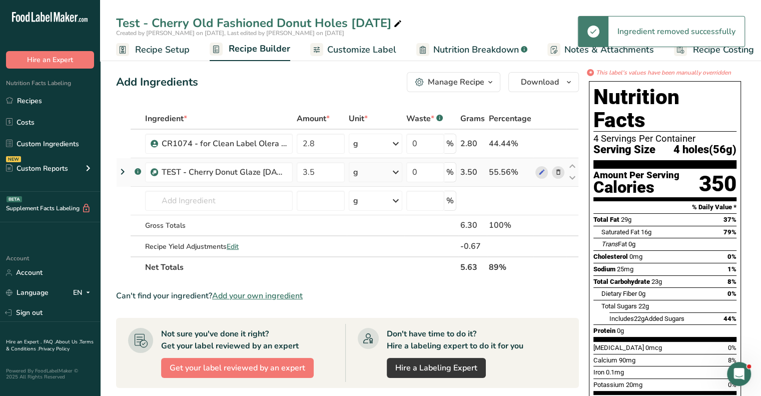
click at [560, 173] on icon at bounding box center [557, 172] width 7 height 11
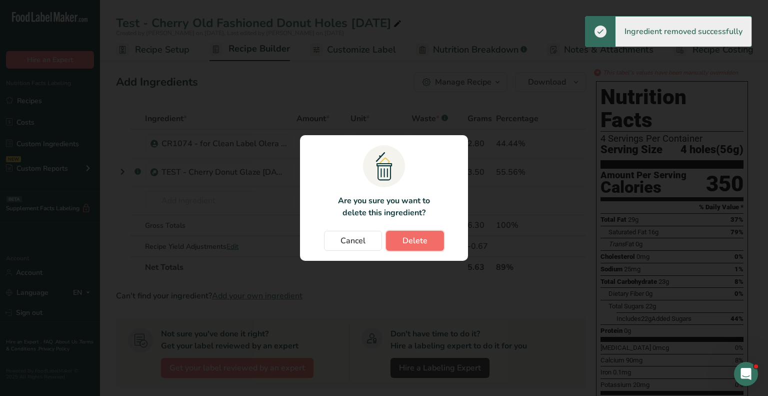
click at [439, 238] on button "Delete" at bounding box center [415, 241] width 58 height 20
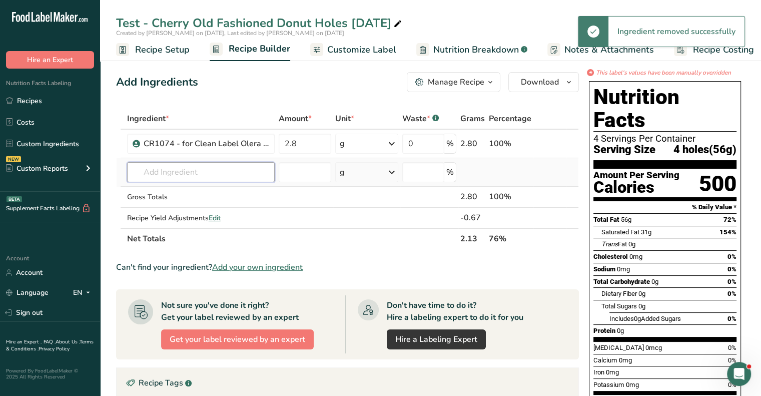
click at [155, 170] on input "text" at bounding box center [201, 172] width 148 height 20
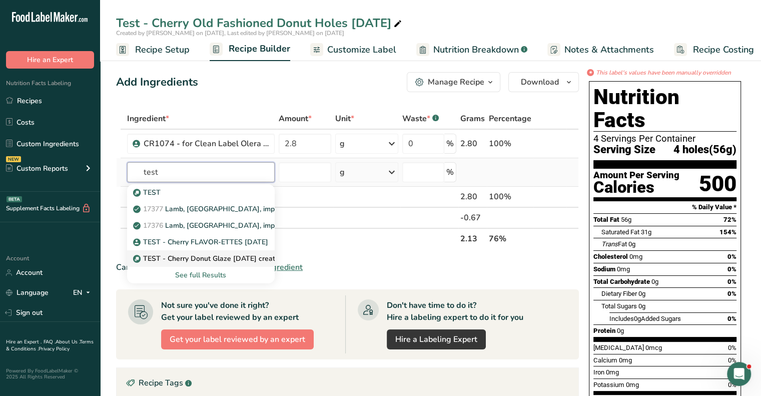
type input "test"
click at [180, 255] on p "TEST - Cherry Donut Glaze [DATE] created [DATE]" at bounding box center [222, 258] width 174 height 11
type input "TEST - Cherry Donut Glaze [DATE] created [DATE]"
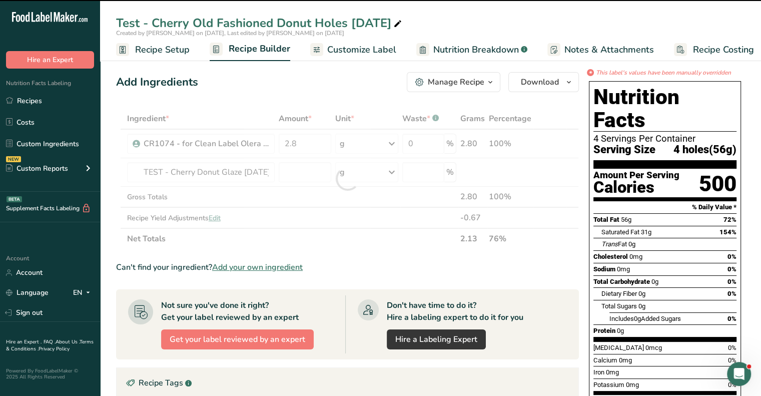
type input "0"
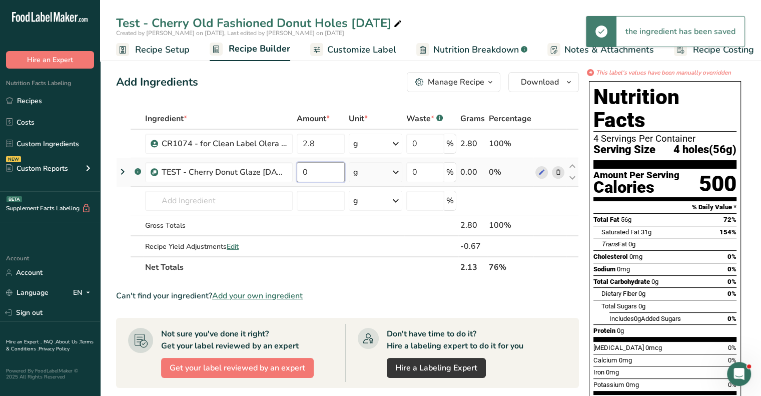
click at [321, 165] on input "0" at bounding box center [321, 172] width 48 height 20
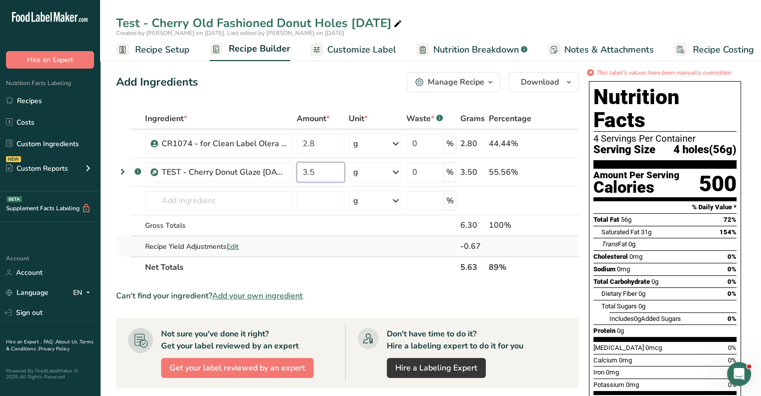
type input "3.5"
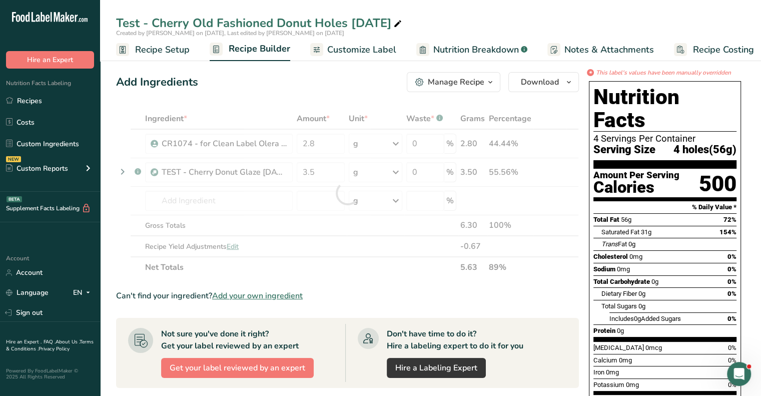
click at [421, 250] on div "Ingredient * Amount * Unit * Waste * .a-a{fill:#347362;}.b-a{fill:#fff;} Grams …" at bounding box center [347, 193] width 463 height 170
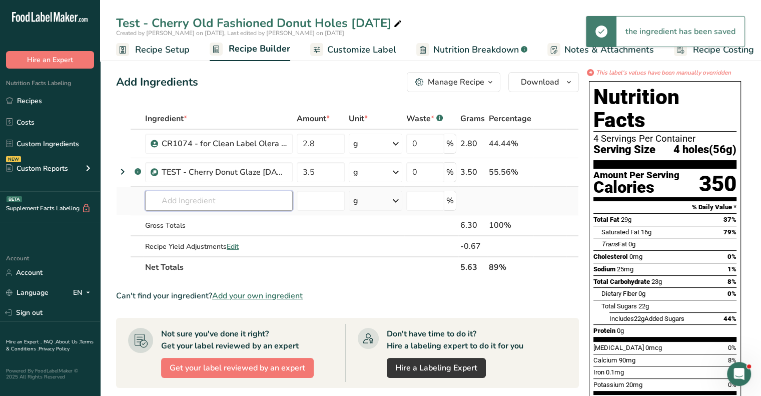
click at [182, 200] on input "text" at bounding box center [219, 201] width 148 height 20
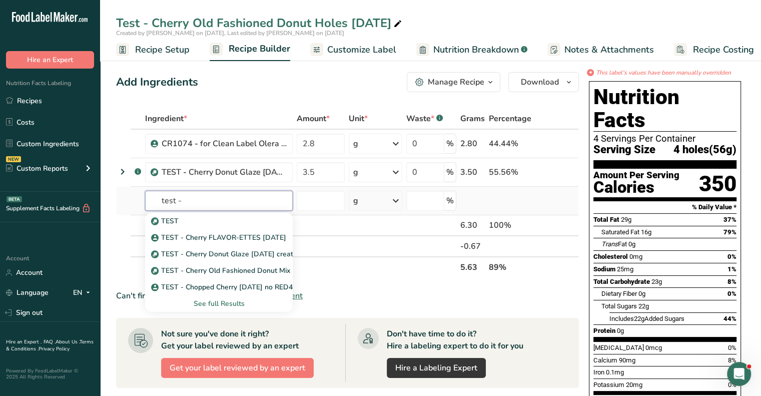
type input "test -"
click at [226, 300] on div "See full Results" at bounding box center [219, 303] width 132 height 11
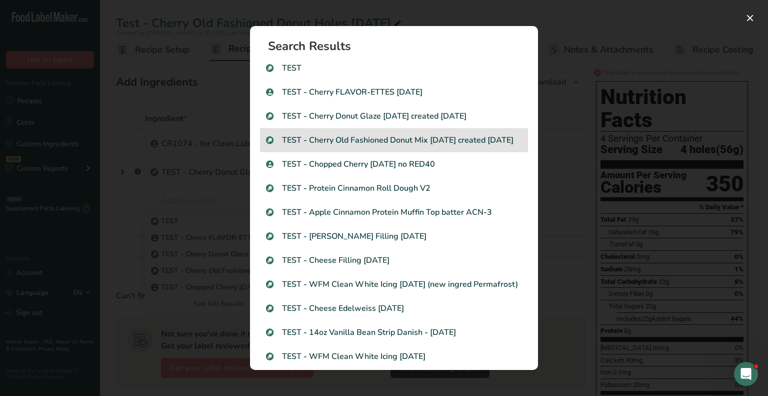
click at [351, 146] on p "TEST - Cherry Old Fashioned Donut Mix [DATE] created [DATE]" at bounding box center [394, 140] width 256 height 12
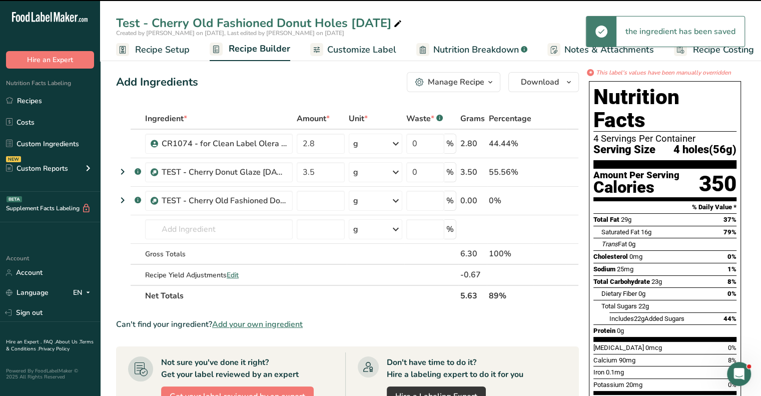
type input "0"
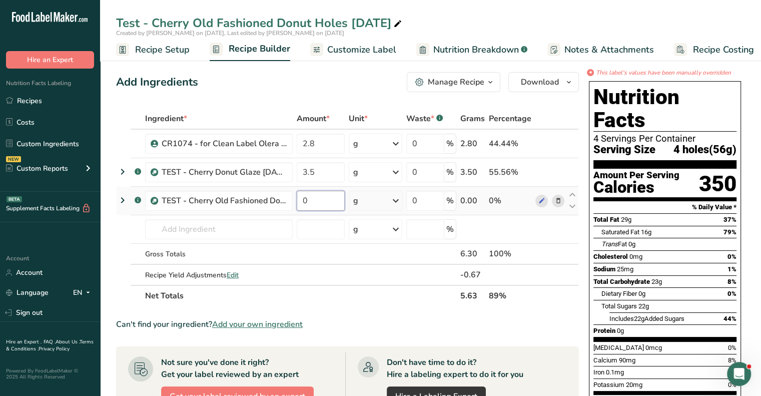
drag, startPoint x: 311, startPoint y: 200, endPoint x: 303, endPoint y: 200, distance: 8.5
click at [303, 200] on input "0" at bounding box center [321, 201] width 48 height 20
type input "8.5"
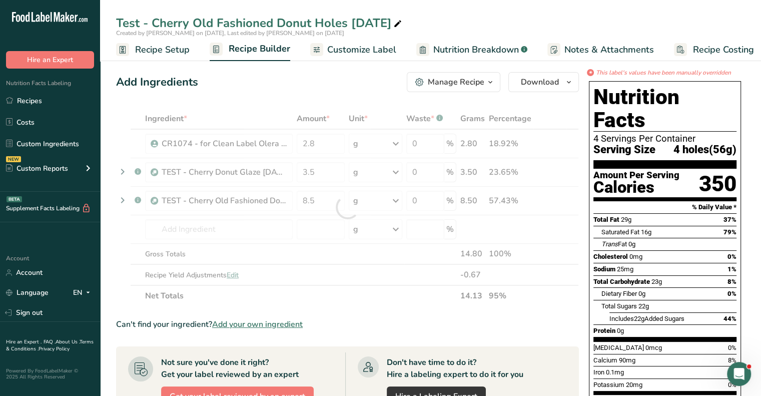
click at [374, 310] on section "Ingredient * Amount * Unit * Waste * .a-a{fill:#347362;}.b-a{fill:#fff;} Grams …" at bounding box center [347, 381] width 463 height 547
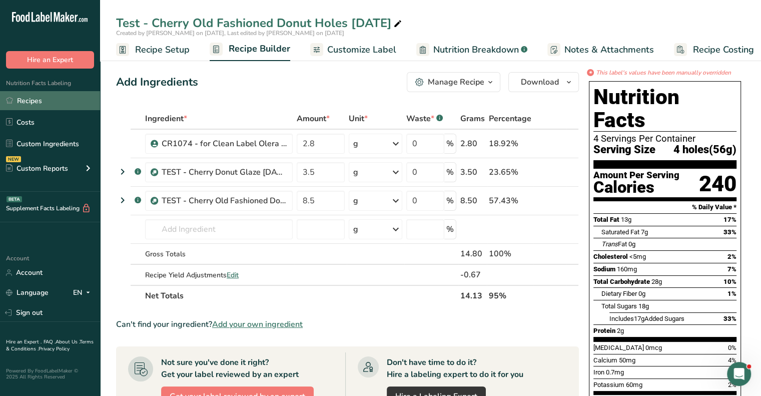
click at [40, 102] on link "Recipes" at bounding box center [50, 100] width 100 height 19
